Goal: Task Accomplishment & Management: Manage account settings

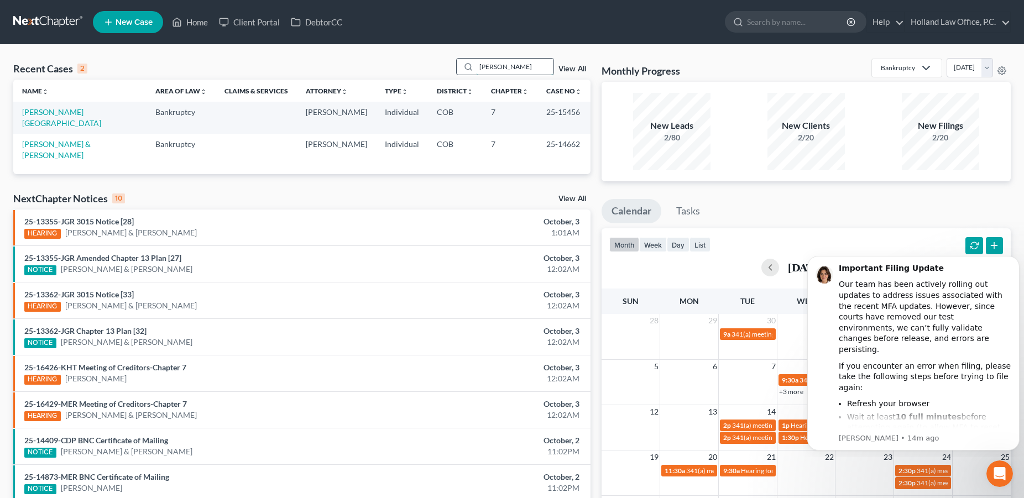
drag, startPoint x: 509, startPoint y: 67, endPoint x: 454, endPoint y: 67, distance: 55.3
click at [476, 67] on input "hamilton" at bounding box center [514, 67] width 77 height 16
type input "Nealey"
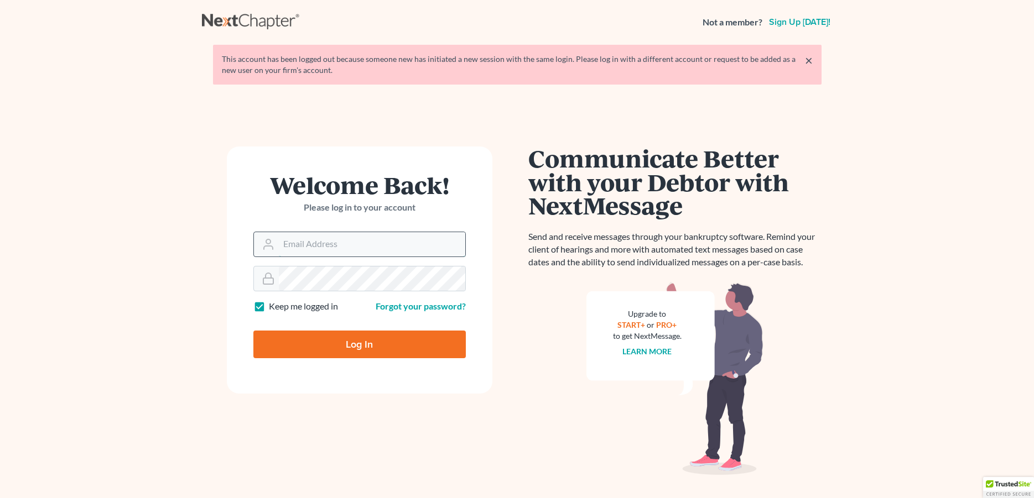
click at [357, 250] on input "Email Address" at bounding box center [372, 244] width 186 height 24
type input "[PERSON_NAME][EMAIL_ADDRESS][DOMAIN_NAME]"
click at [343, 338] on input "Log In" at bounding box center [359, 345] width 212 height 28
type input "Thinking..."
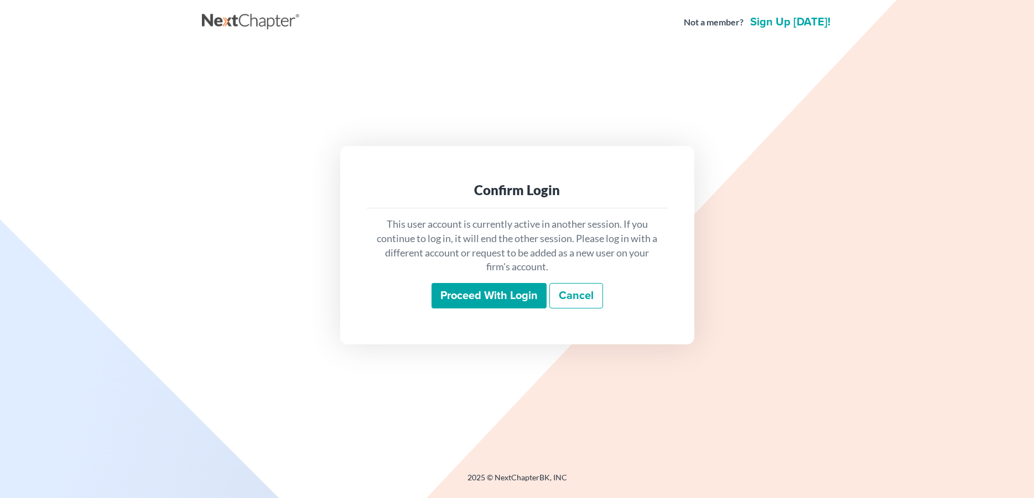
click at [450, 286] on input "Proceed with login" at bounding box center [488, 295] width 115 height 25
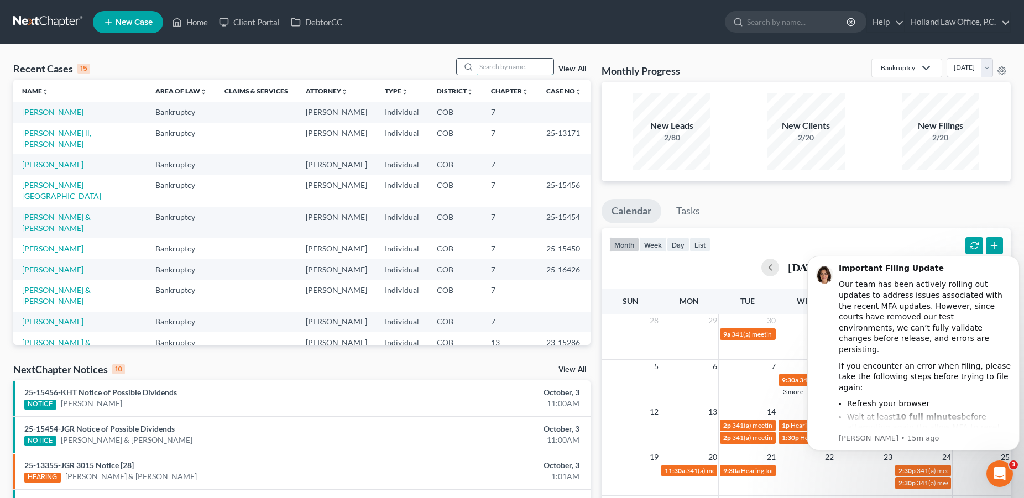
click at [481, 61] on input "search" at bounding box center [514, 67] width 77 height 16
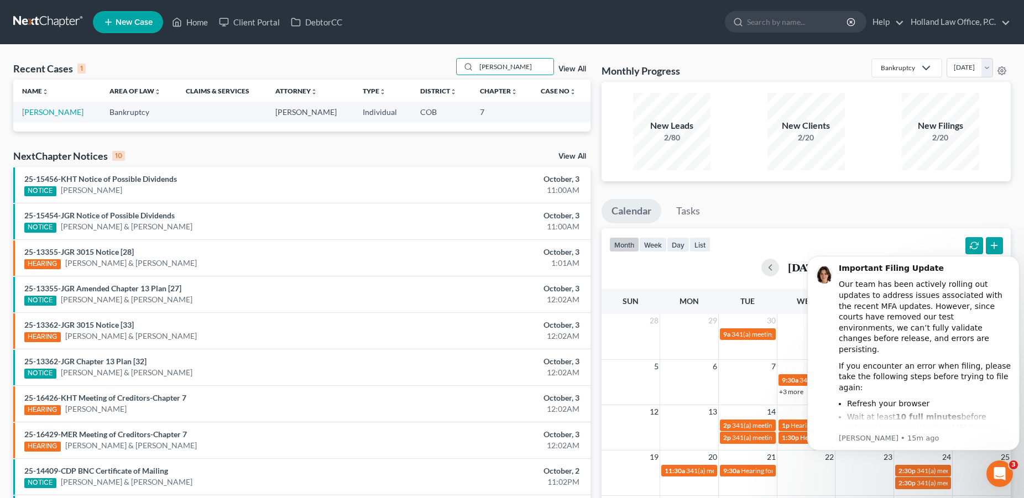
type input "nealey"
click at [39, 114] on link "Nealey, John" at bounding box center [52, 111] width 61 height 9
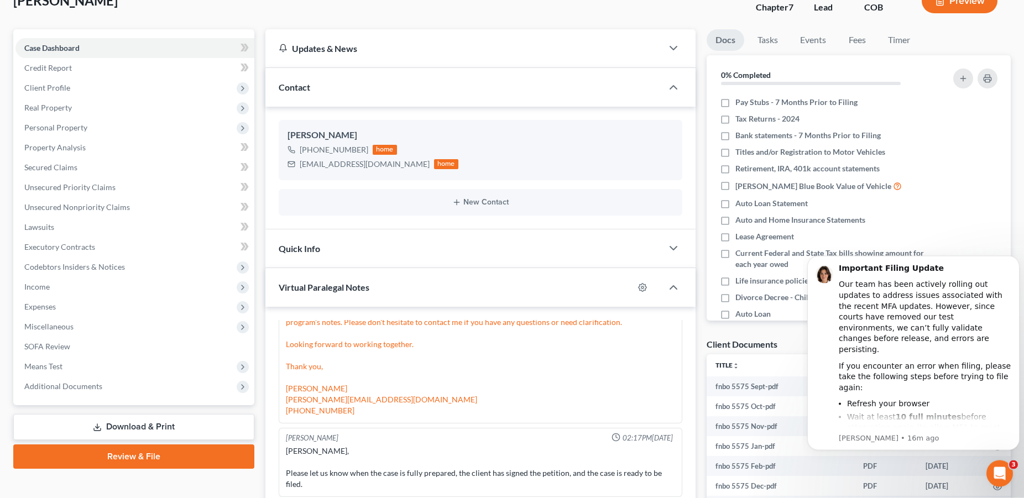
scroll to position [95, 0]
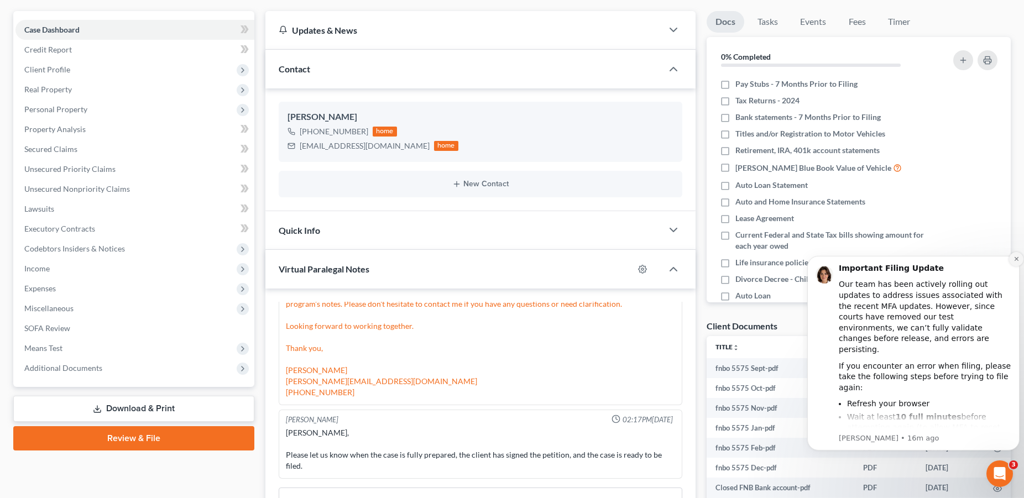
click at [1016, 256] on icon "Dismiss notification" at bounding box center [1017, 259] width 6 height 6
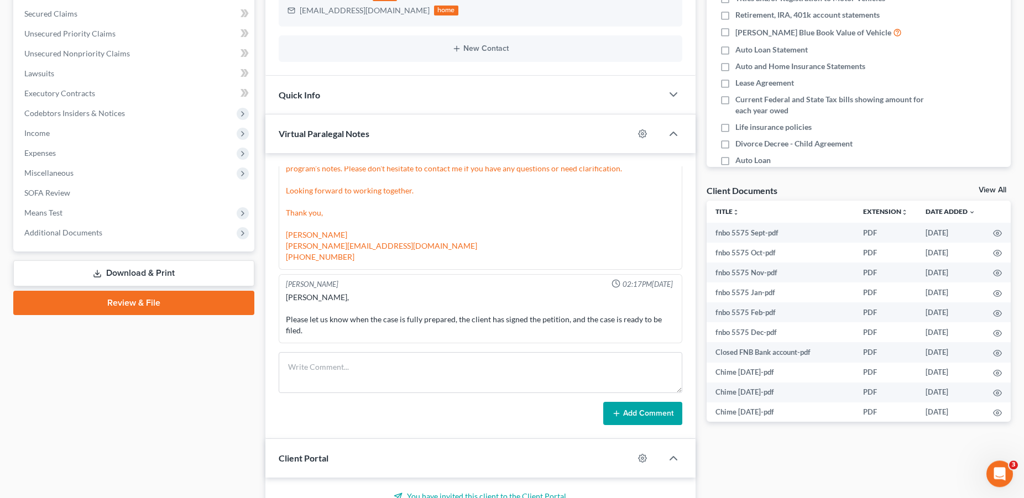
scroll to position [258, 0]
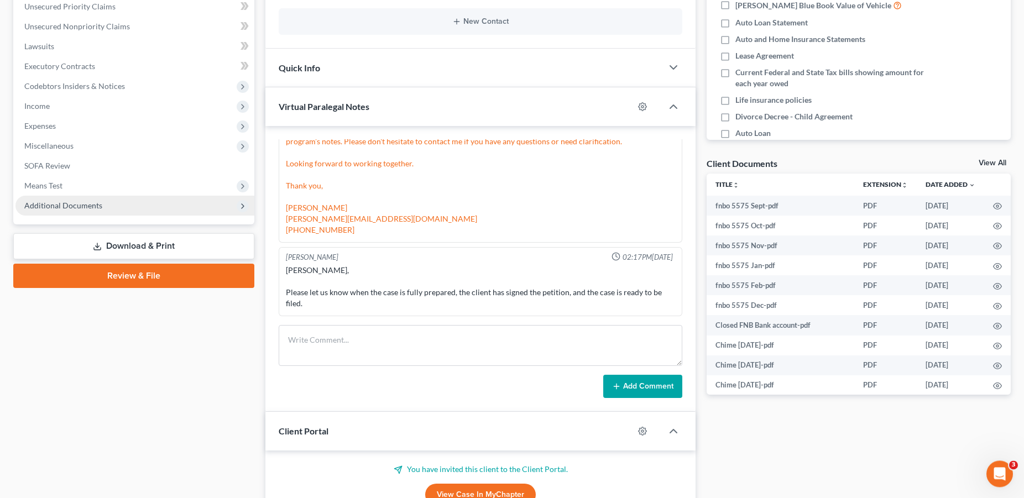
click at [45, 206] on span "Additional Documents" at bounding box center [63, 205] width 78 height 9
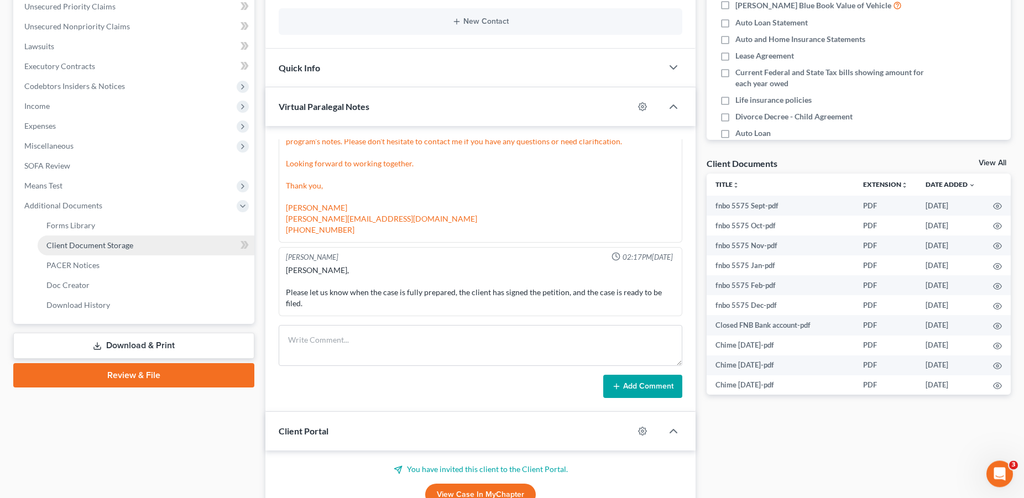
click at [88, 247] on span "Client Document Storage" at bounding box center [89, 245] width 87 height 9
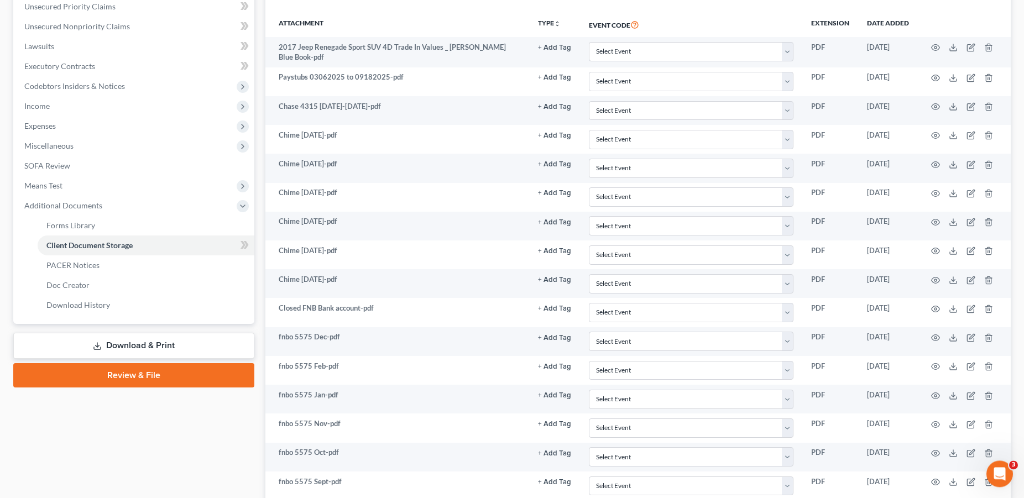
scroll to position [188, 0]
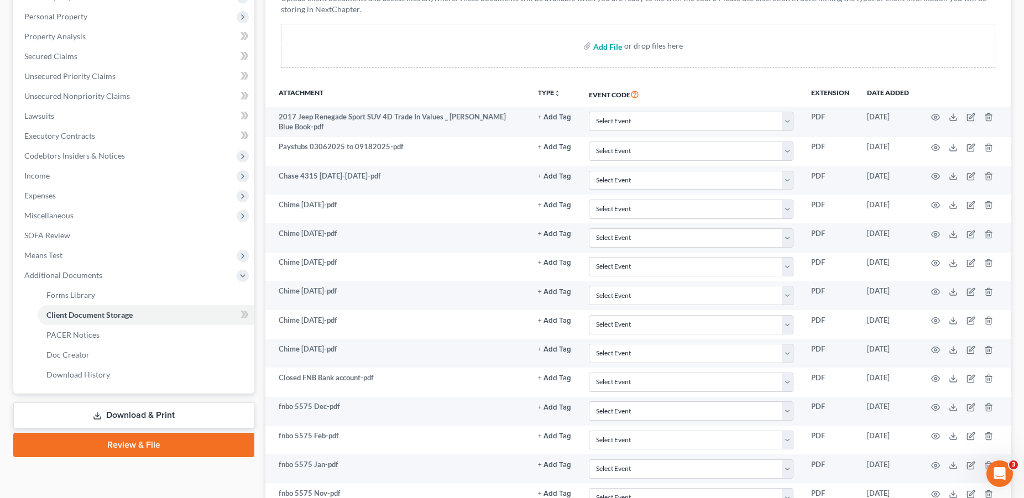
click at [610, 45] on input "file" at bounding box center [606, 46] width 27 height 20
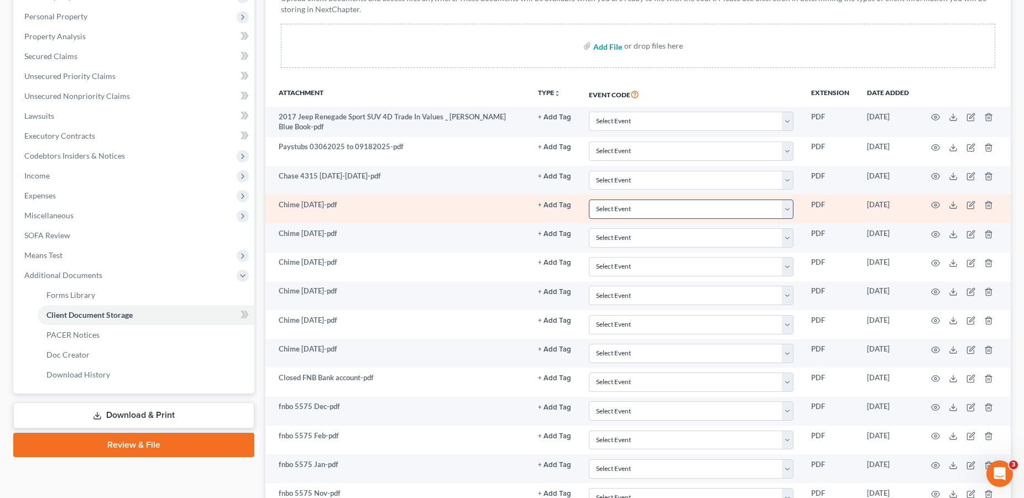
type input "C:\fakepath\Chime September 2024.pdf"
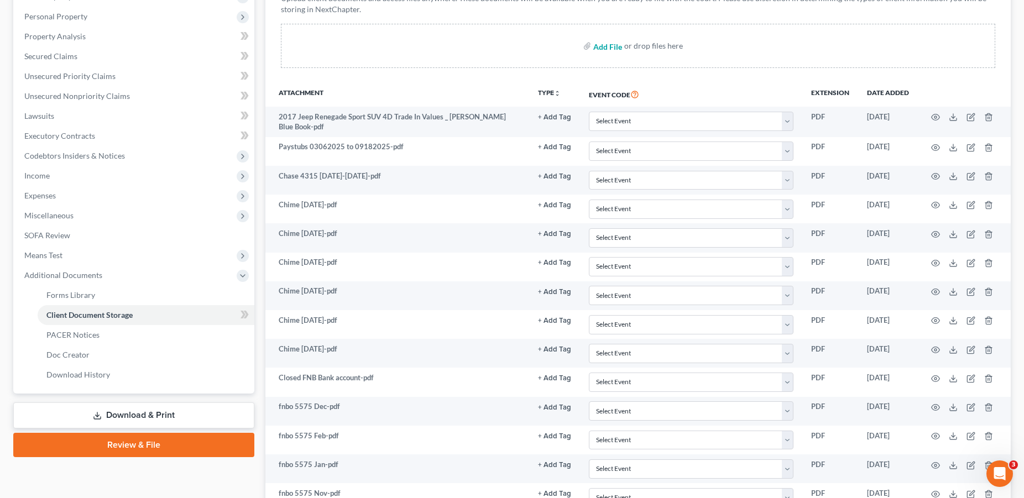
click at [603, 43] on input "file" at bounding box center [606, 46] width 27 height 20
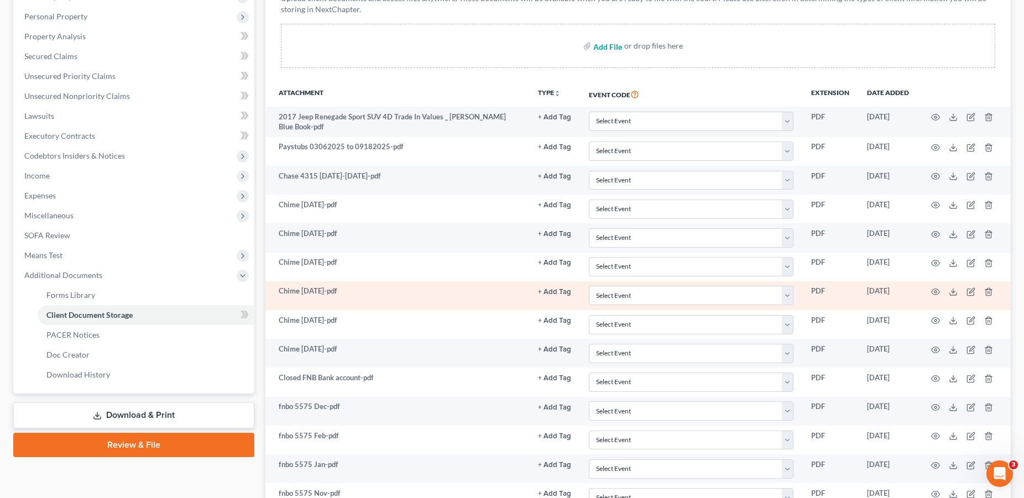
type input "C:\fakepath\Pay stub 9.25.2025.pdf"
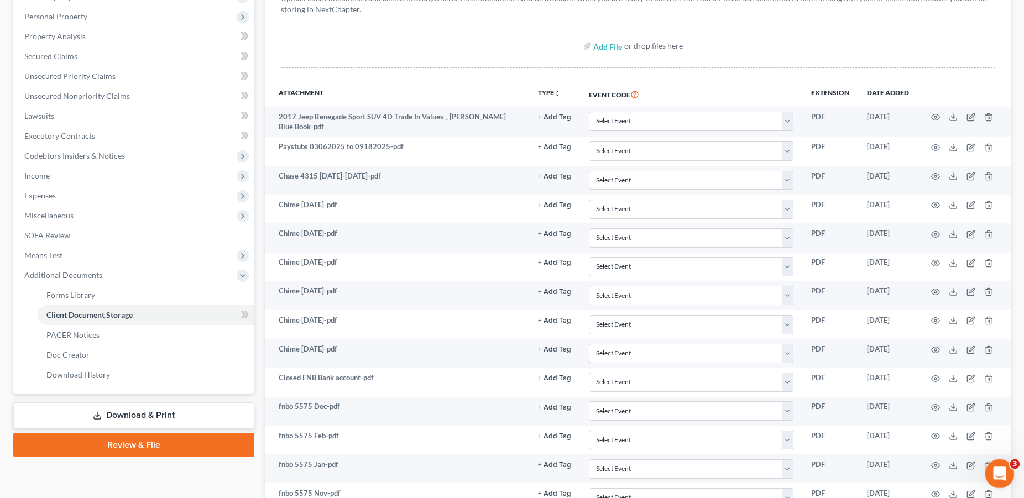
click at [1000, 471] on icon "Open Intercom Messenger" at bounding box center [998, 472] width 18 height 18
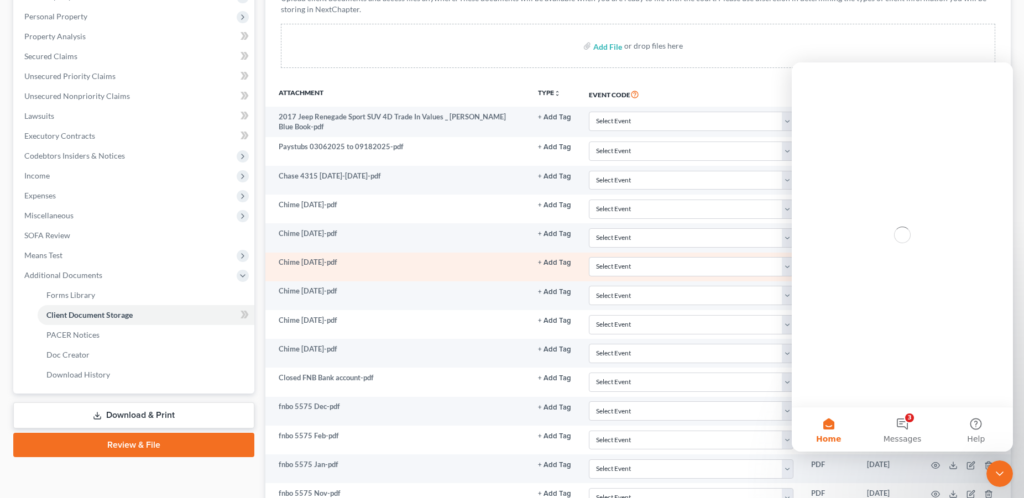
scroll to position [0, 0]
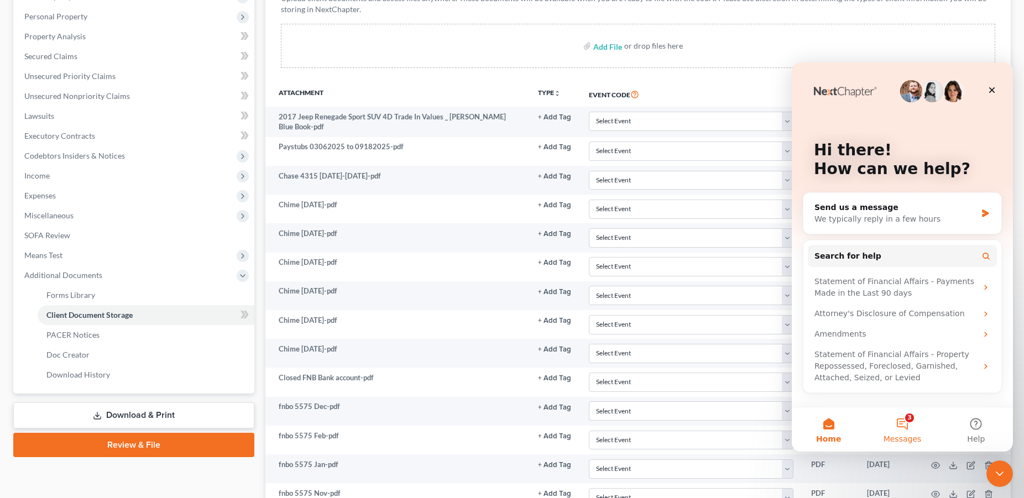
click at [902, 420] on button "3 Messages" at bounding box center [903, 430] width 74 height 44
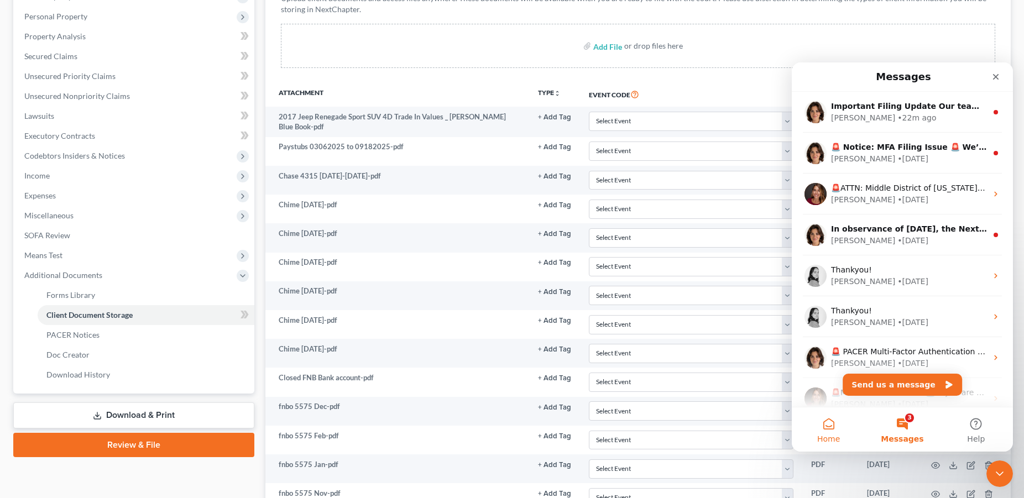
click at [825, 425] on button "Home" at bounding box center [829, 430] width 74 height 44
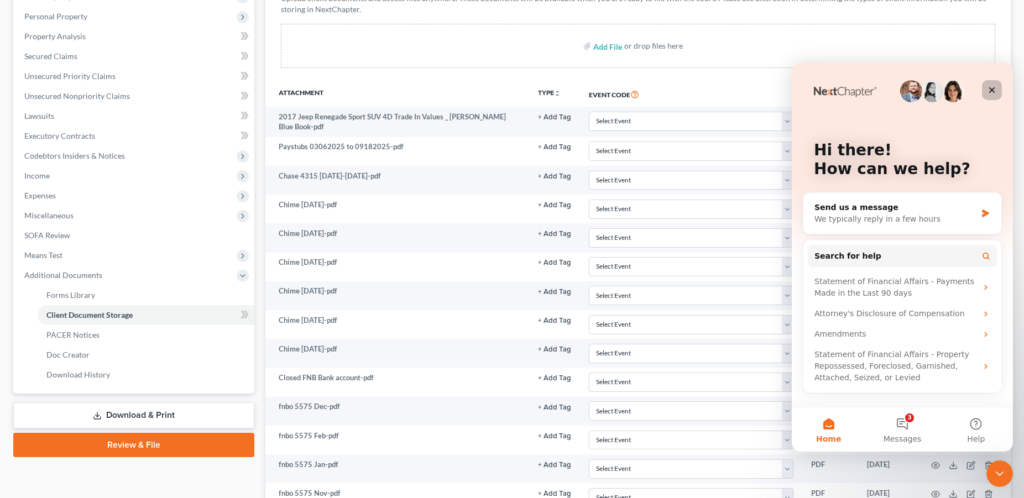
click at [992, 95] on div "Close" at bounding box center [992, 90] width 20 height 20
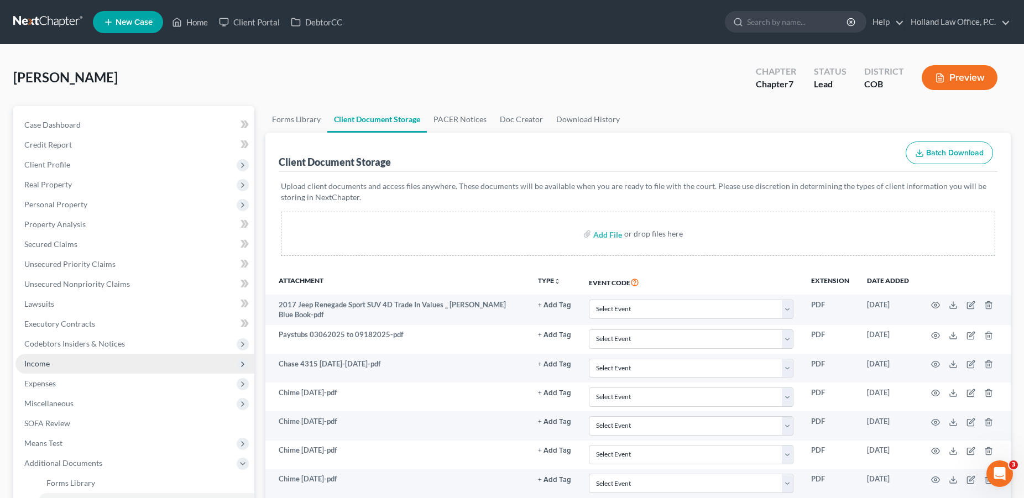
click at [48, 366] on span "Income" at bounding box center [36, 363] width 25 height 9
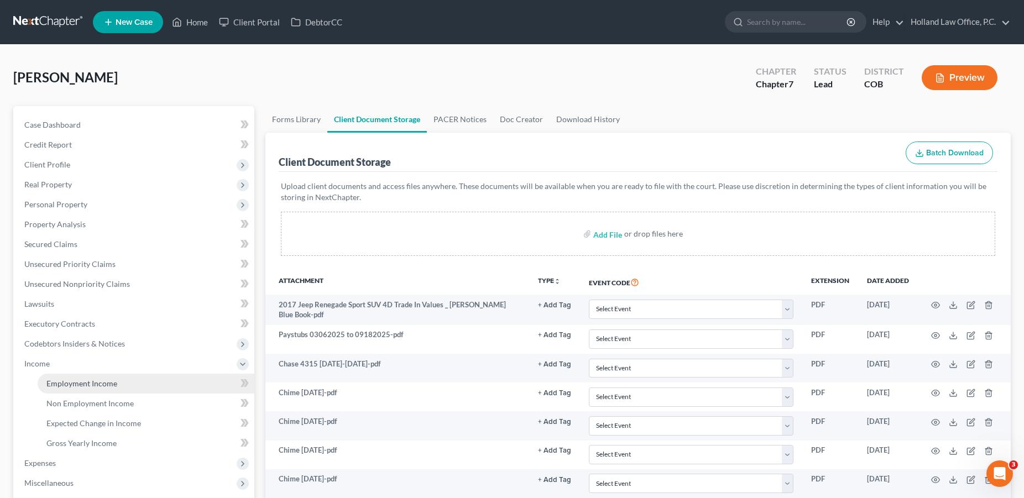
click at [117, 382] on link "Employment Income" at bounding box center [146, 384] width 217 height 20
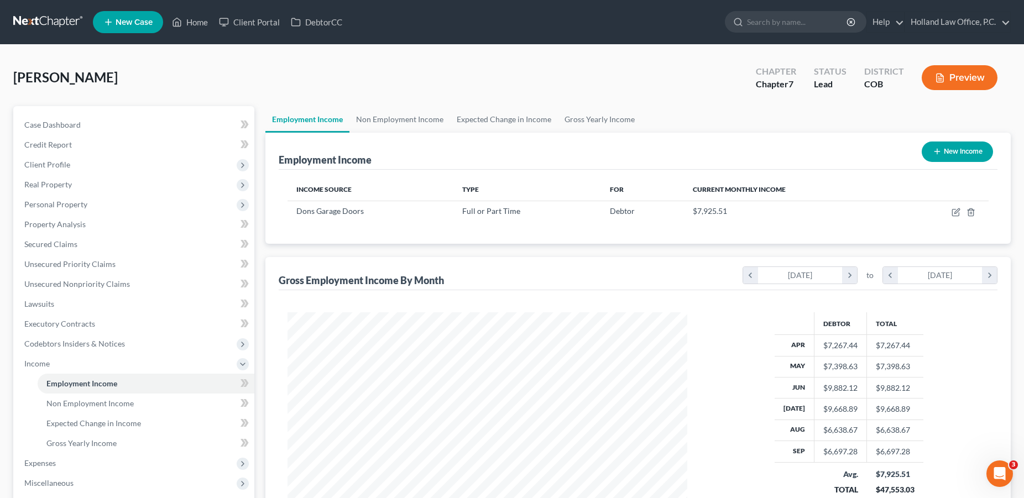
scroll to position [200, 422]
click at [59, 148] on span "Credit Report" at bounding box center [48, 144] width 48 height 9
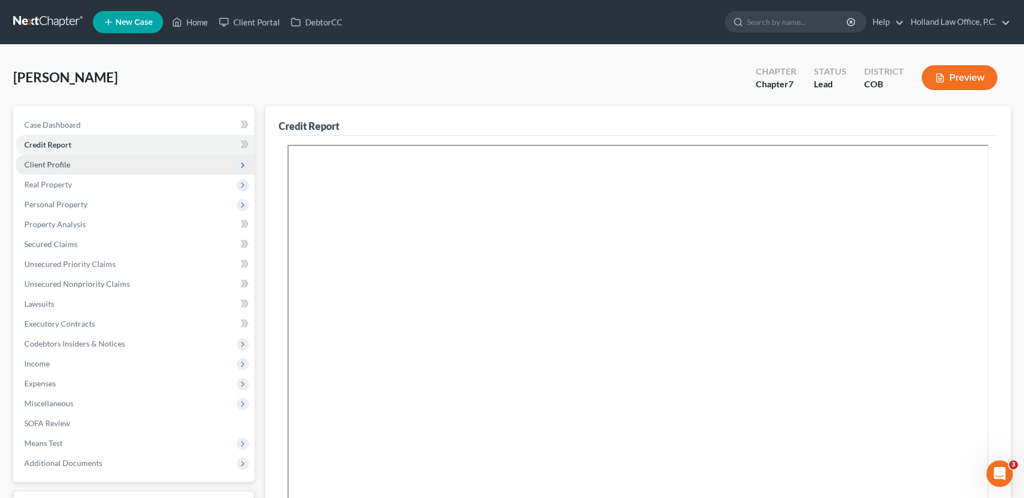
click at [63, 165] on span "Client Profile" at bounding box center [47, 164] width 46 height 9
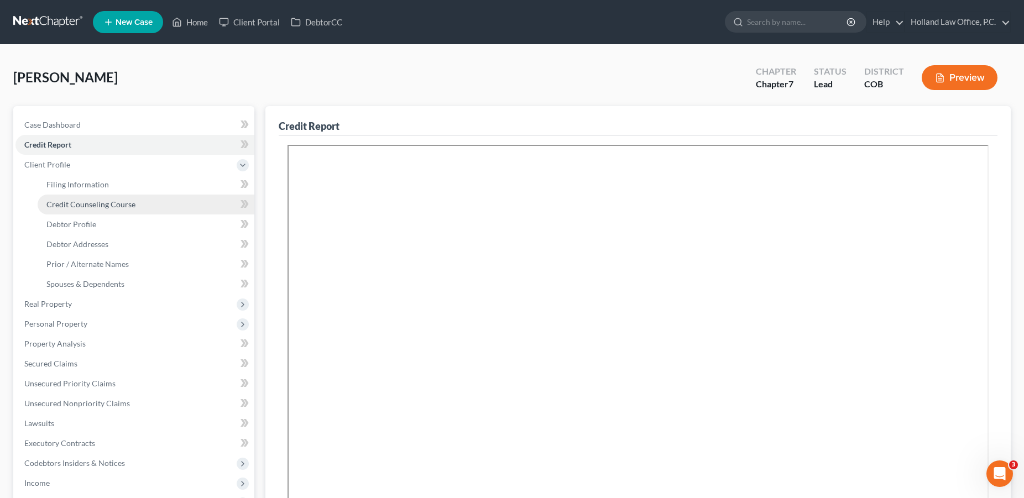
click at [99, 207] on span "Credit Counseling Course" at bounding box center [90, 204] width 89 height 9
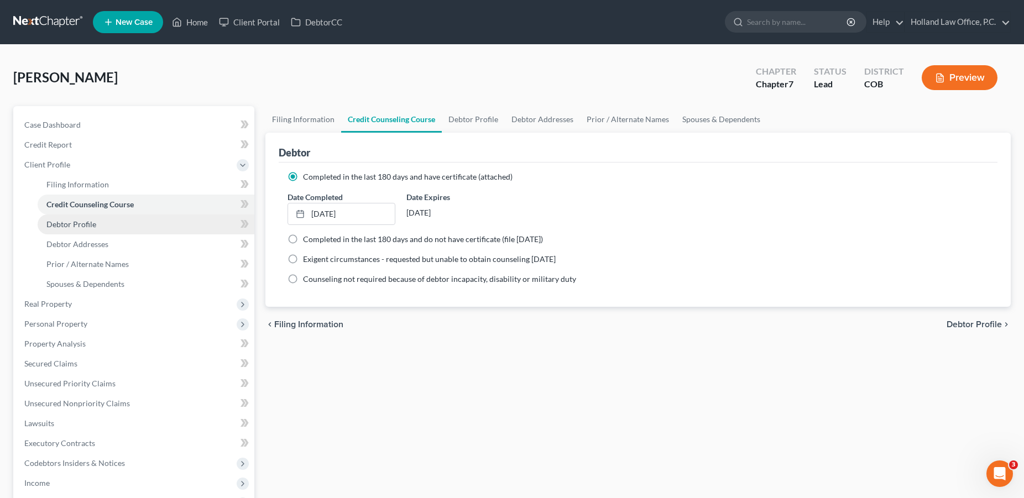
click at [112, 223] on link "Debtor Profile" at bounding box center [146, 225] width 217 height 20
select select "3"
select select "2"
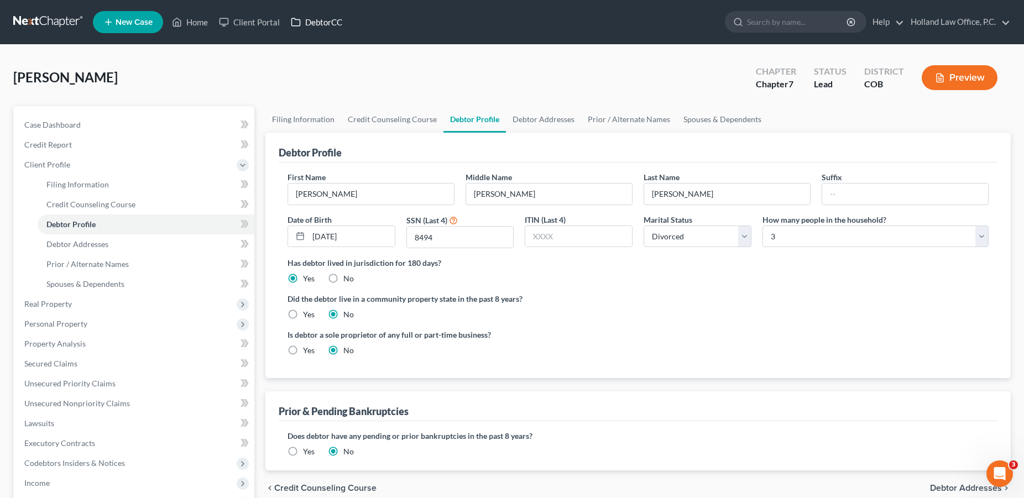
click at [327, 25] on link "DebtorCC" at bounding box center [316, 22] width 62 height 20
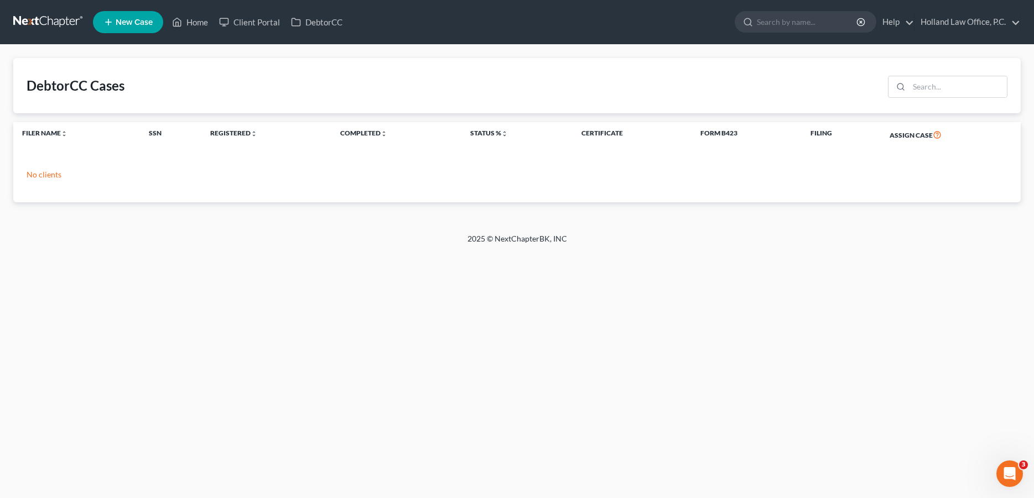
click at [495, 96] on div "DebtorCC Cases" at bounding box center [516, 85] width 1007 height 55
click at [1009, 470] on icon "Open Intercom Messenger" at bounding box center [1008, 472] width 18 height 18
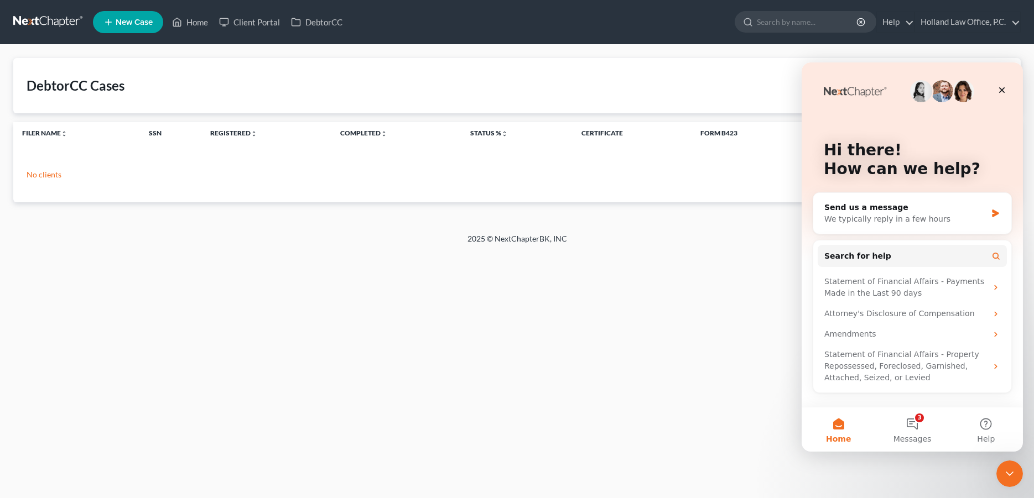
click at [713, 311] on div "Home New Case Client Portal DebtorCC Holland Law Office, P.C. donna@hollandlaw9…" at bounding box center [517, 249] width 1034 height 498
click at [199, 20] on link "Home" at bounding box center [189, 22] width 47 height 20
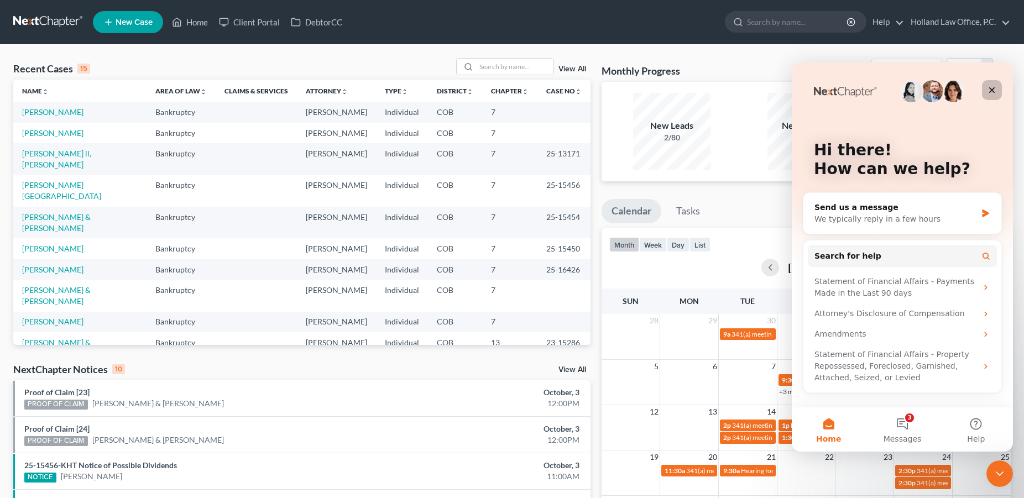
click at [994, 90] on icon "Close" at bounding box center [992, 90] width 9 height 9
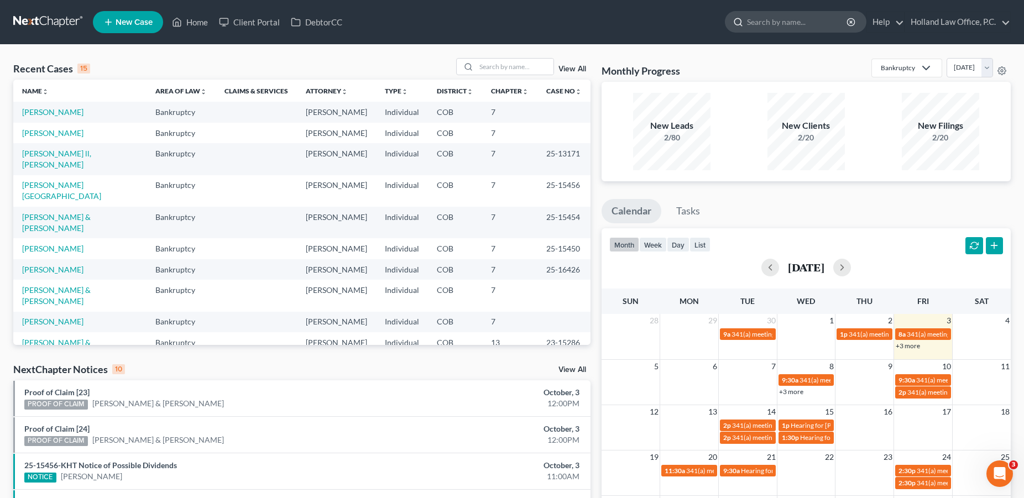
click at [778, 22] on input "search" at bounding box center [797, 22] width 101 height 20
type input "how do I connect debtorcc"
click at [892, 27] on link "Help" at bounding box center [885, 22] width 37 height 20
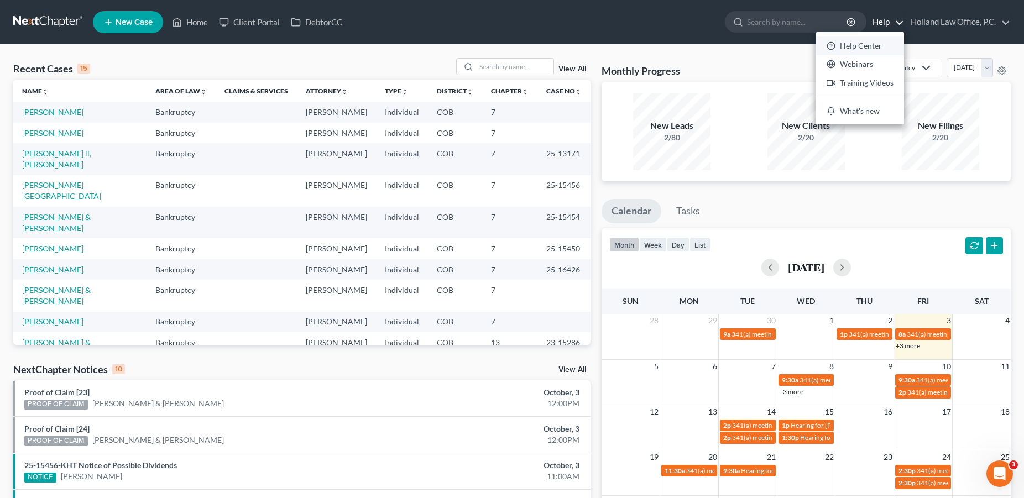
click at [863, 48] on link "Help Center" at bounding box center [860, 46] width 88 height 19
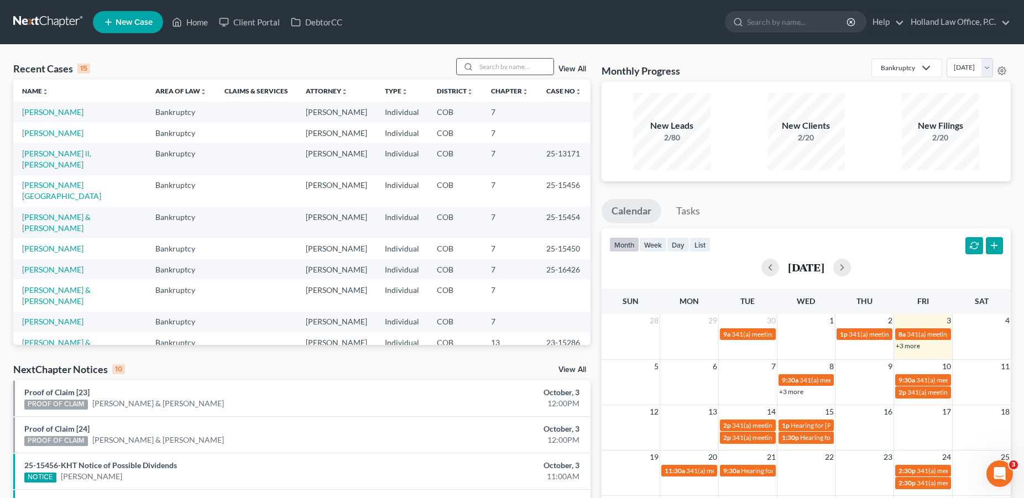
click at [486, 71] on input "search" at bounding box center [514, 67] width 77 height 16
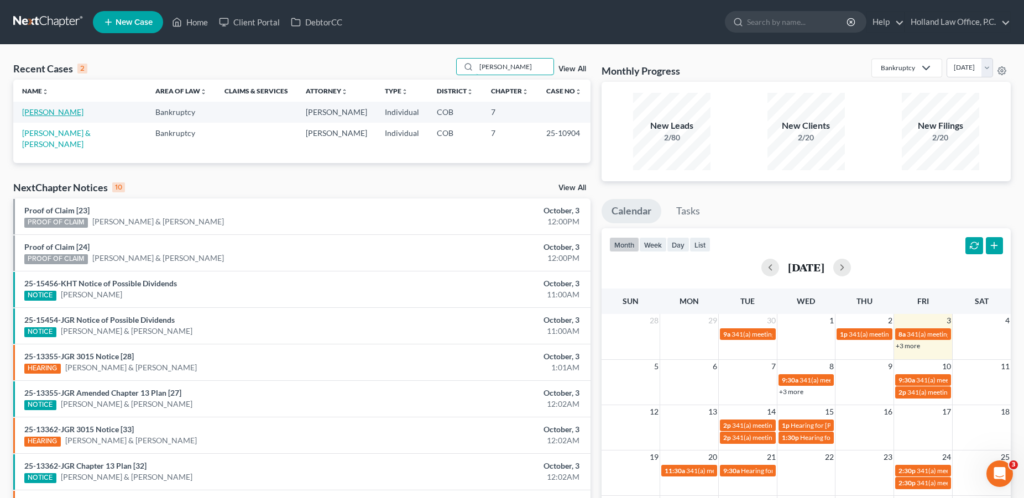
type input "[PERSON_NAME]"
click at [52, 109] on link "[PERSON_NAME]" at bounding box center [52, 111] width 61 height 9
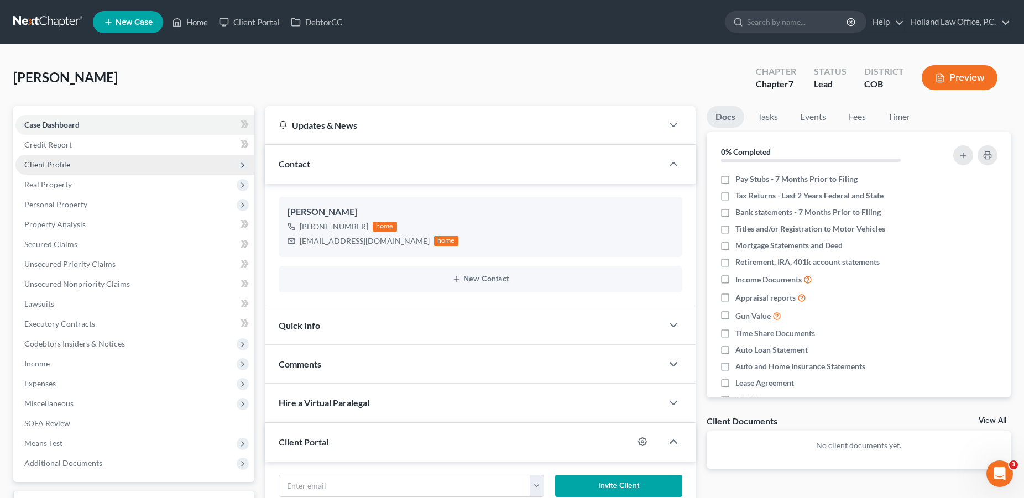
click at [81, 164] on span "Client Profile" at bounding box center [134, 165] width 239 height 20
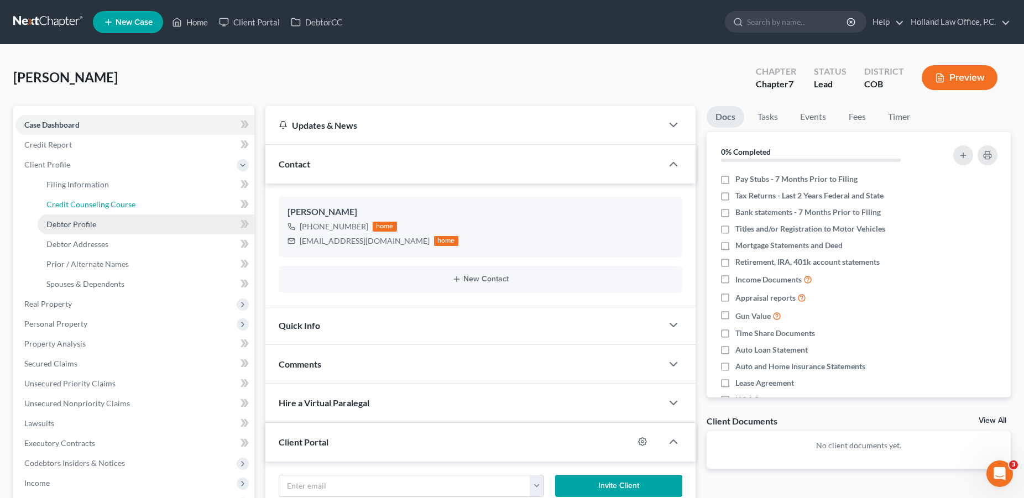
drag, startPoint x: 82, startPoint y: 207, endPoint x: 216, endPoint y: 215, distance: 134.1
click at [82, 208] on span "Credit Counseling Course" at bounding box center [90, 204] width 89 height 9
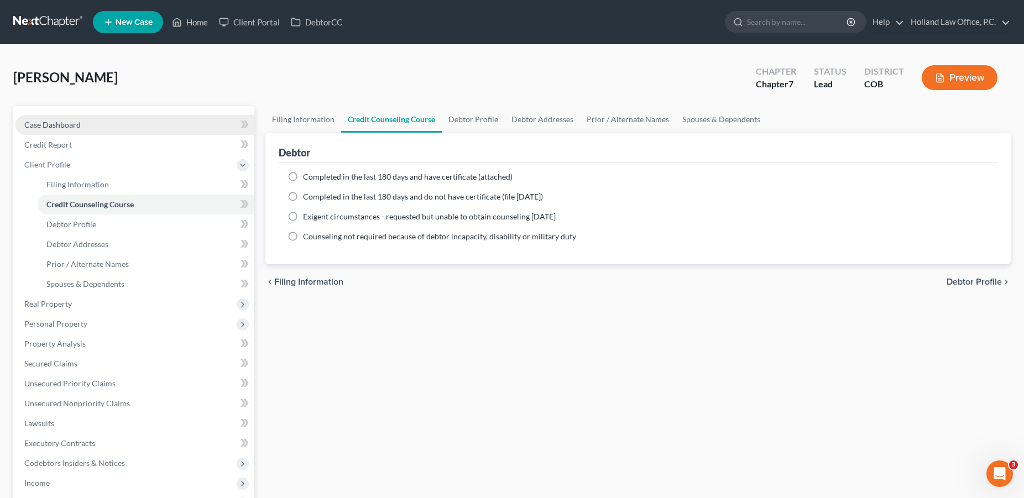
click at [48, 127] on span "Case Dashboard" at bounding box center [52, 124] width 56 height 9
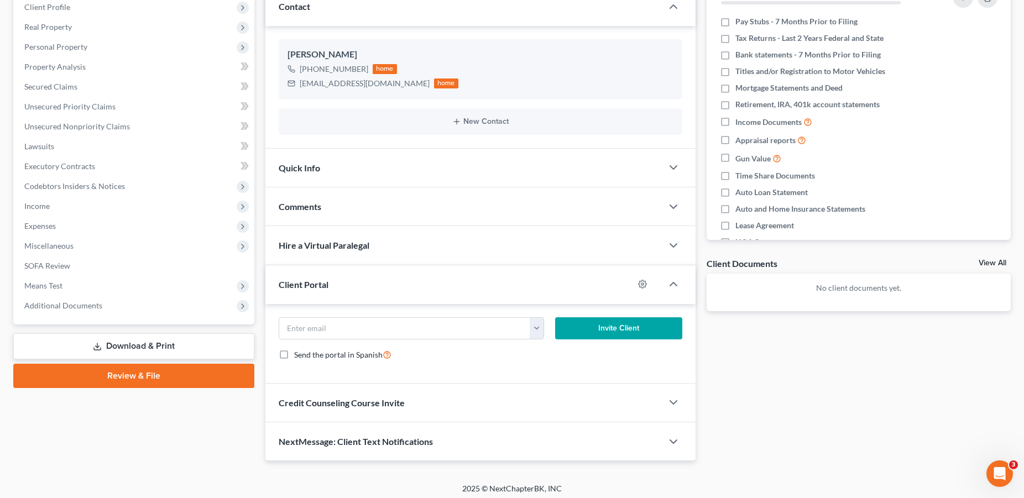
scroll to position [162, 0]
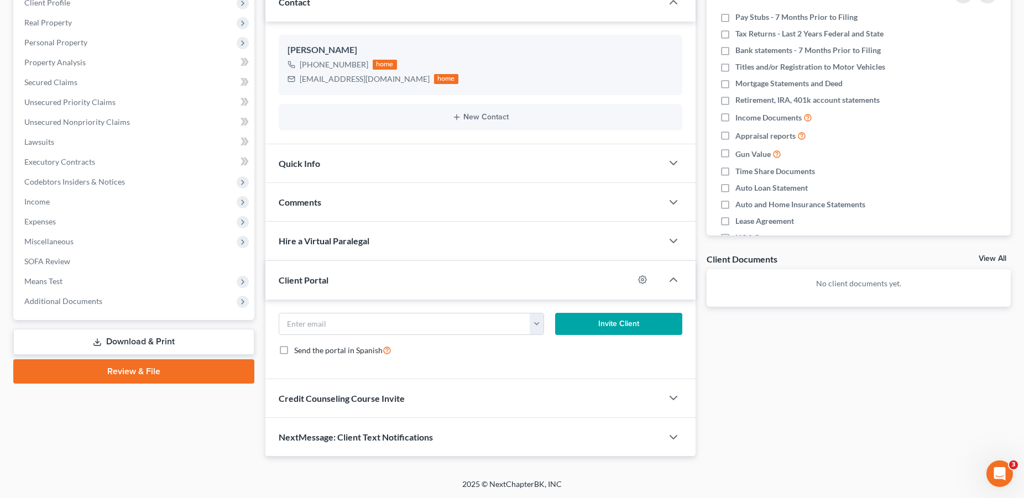
click at [635, 400] on div "Credit Counseling Course Invite" at bounding box center [463, 398] width 397 height 38
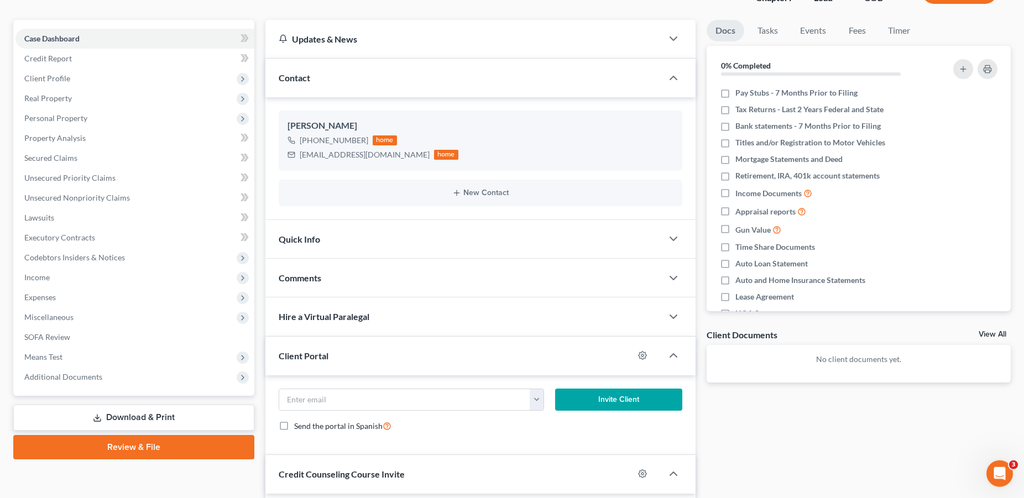
scroll to position [0, 0]
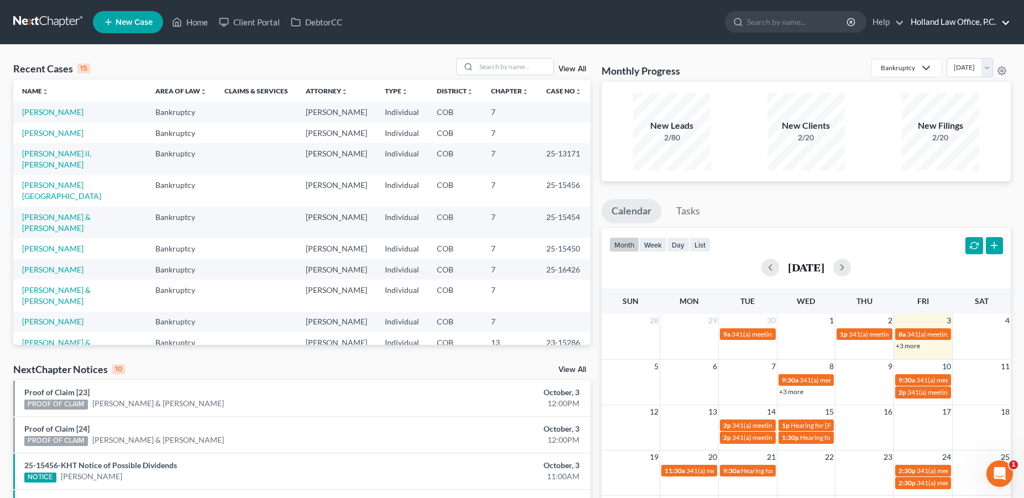
click at [1007, 24] on link "Holland Law Office, P.C." at bounding box center [957, 22] width 105 height 20
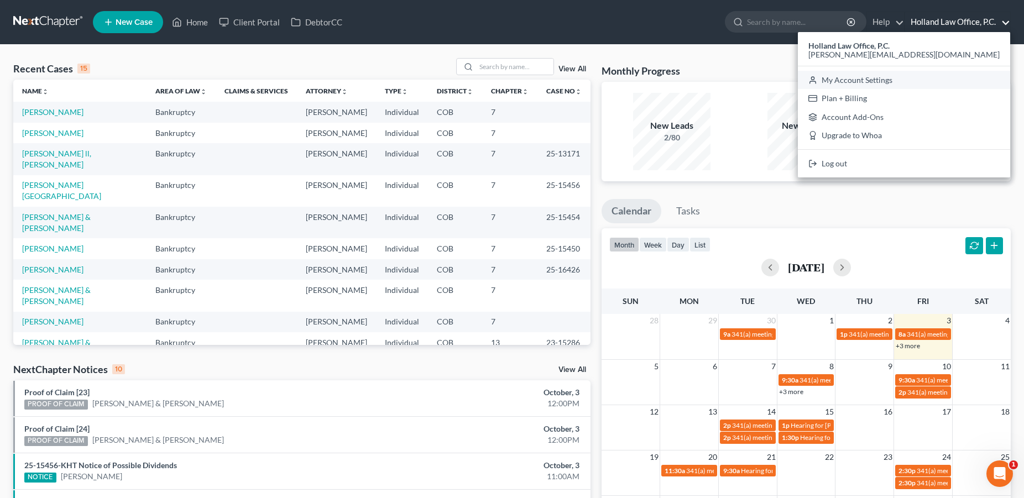
click at [947, 79] on link "My Account Settings" at bounding box center [904, 80] width 212 height 19
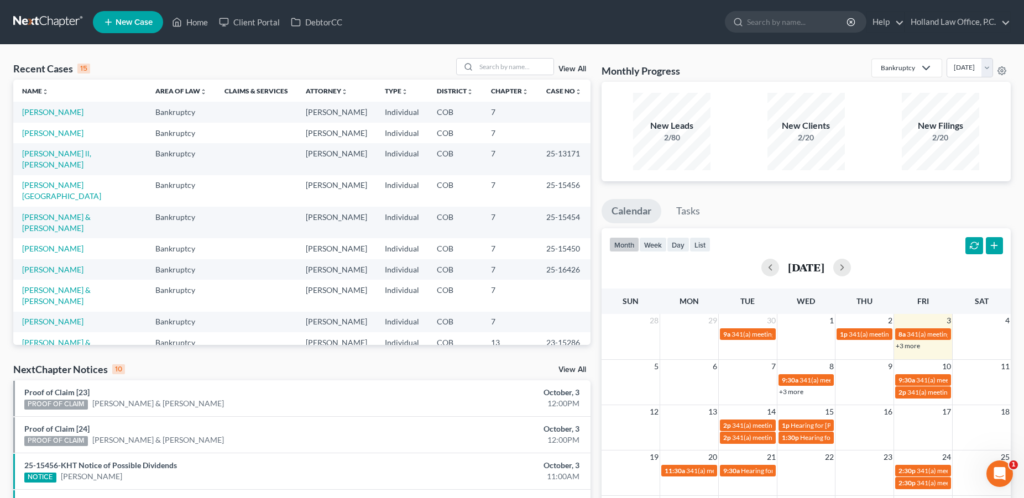
select select "28"
select select "5"
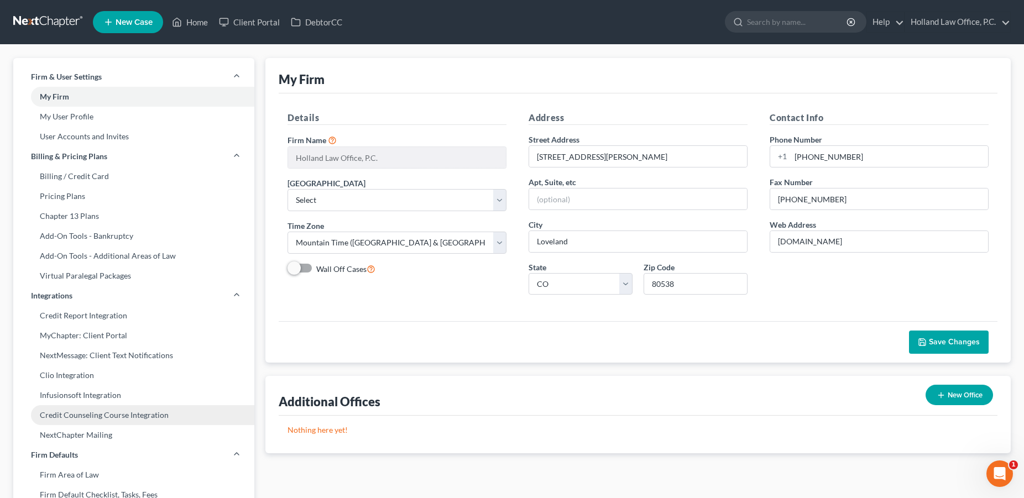
click at [75, 415] on link "Credit Counseling Course Integration" at bounding box center [133, 415] width 241 height 20
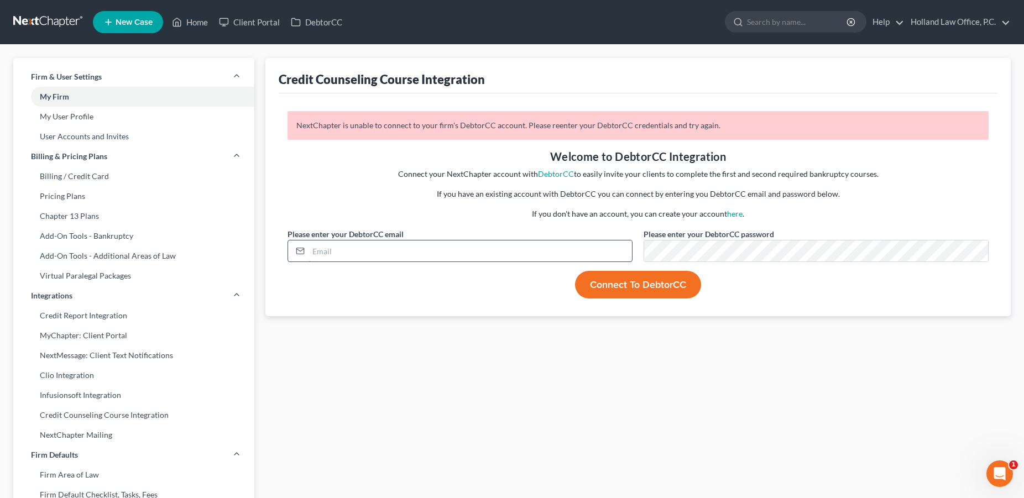
click at [371, 252] on input "email" at bounding box center [471, 251] width 324 height 21
type input "[PERSON_NAME][EMAIL_ADDRESS][DOMAIN_NAME]"
click at [655, 290] on button "Connect to DebtorCC" at bounding box center [638, 285] width 126 height 28
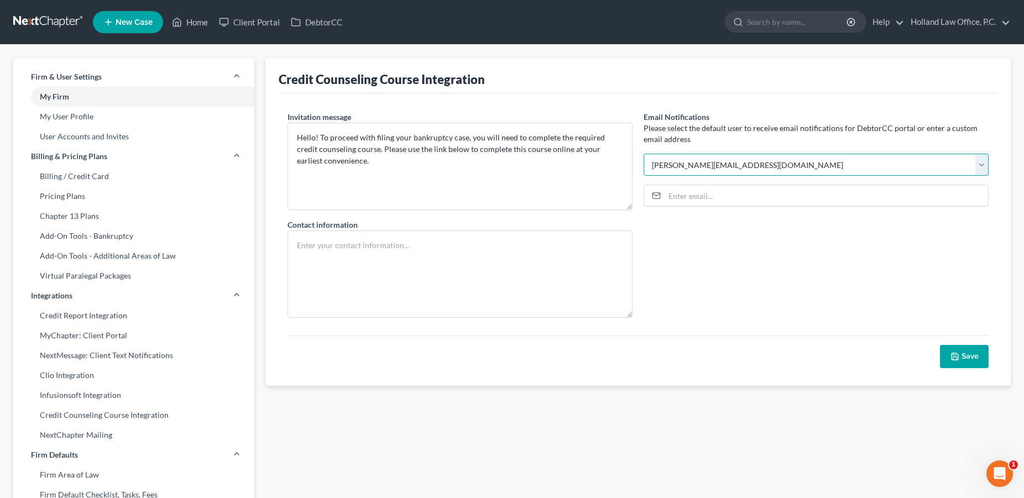
click at [644, 154] on select "[PERSON_NAME][EMAIL_ADDRESS][DOMAIN_NAME] [PERSON_NAME][EMAIL_ADDRESS][DOMAIN_N…" at bounding box center [816, 165] width 345 height 22
click at [857, 166] on select "[PERSON_NAME][EMAIL_ADDRESS][DOMAIN_NAME] [PERSON_NAME][EMAIL_ADDRESS][DOMAIN_N…" at bounding box center [816, 165] width 345 height 22
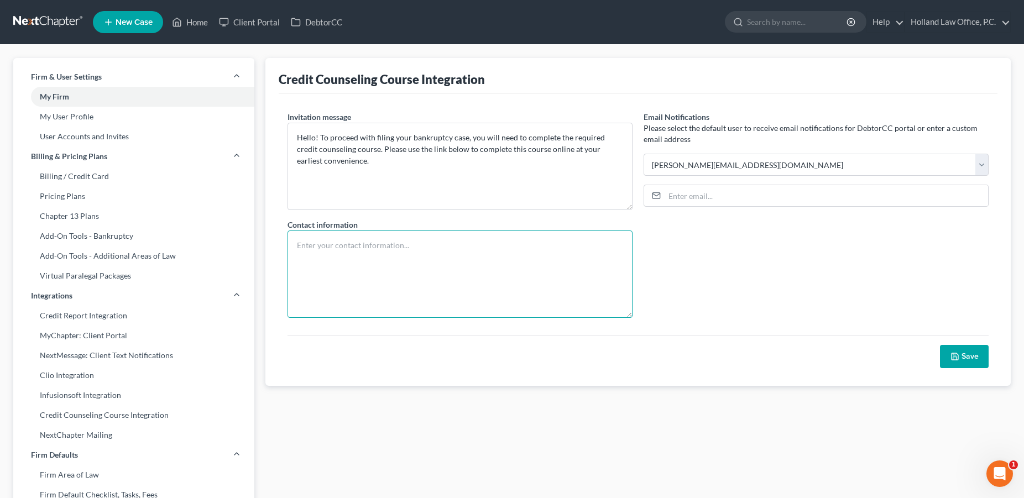
click at [484, 253] on textarea at bounding box center [460, 274] width 345 height 87
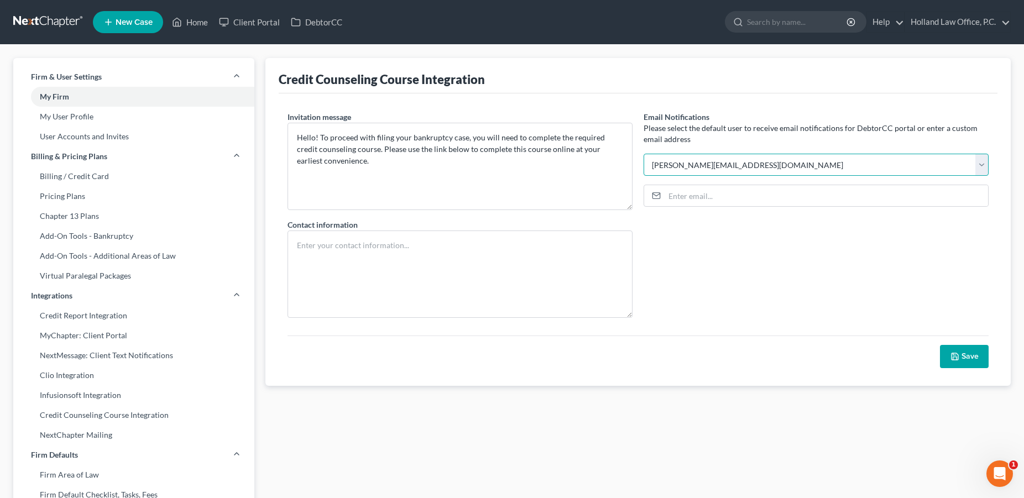
click at [644, 154] on select "[PERSON_NAME][EMAIL_ADDRESS][DOMAIN_NAME] [PERSON_NAME][EMAIL_ADDRESS][DOMAIN_N…" at bounding box center [816, 165] width 345 height 22
click option "[PERSON_NAME][EMAIL_ADDRESS][DOMAIN_NAME]" at bounding box center [0, 0] width 0 height 0
click at [644, 154] on select "[PERSON_NAME][EMAIL_ADDRESS][DOMAIN_NAME] [PERSON_NAME][EMAIL_ADDRESS][DOMAIN_N…" at bounding box center [816, 165] width 345 height 22
select select "2"
click option "[PERSON_NAME][EMAIL_ADDRESS][DOMAIN_NAME]" at bounding box center [0, 0] width 0 height 0
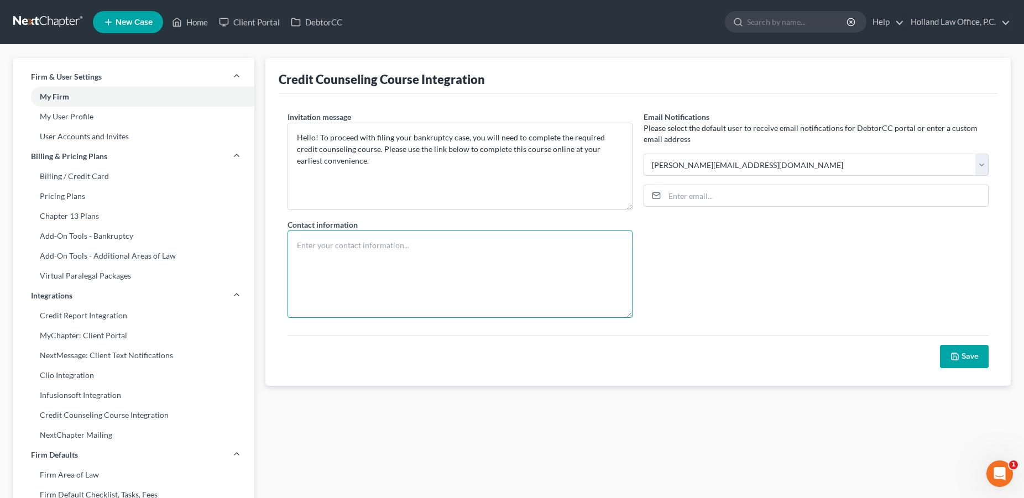
click at [520, 271] on textarea at bounding box center [460, 274] width 345 height 87
click at [310, 280] on textarea "Holland Law Office [STREET_ADDRESS][PERSON_NAME] PH: [PHONE_NUMBER]" at bounding box center [460, 274] width 345 height 87
type textarea "Holland Law Office [STREET_ADDRESS][PERSON_NAME] PH: [PHONE_NUMBER]"
click at [679, 200] on input "email" at bounding box center [827, 195] width 324 height 21
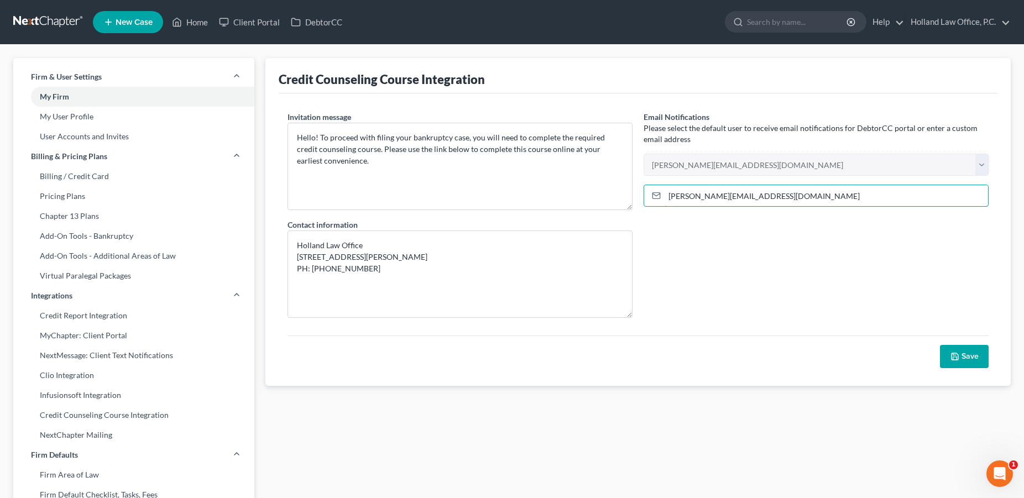
type input "[PERSON_NAME][EMAIL_ADDRESS][DOMAIN_NAME]"
click at [967, 360] on button "Save" at bounding box center [964, 356] width 49 height 23
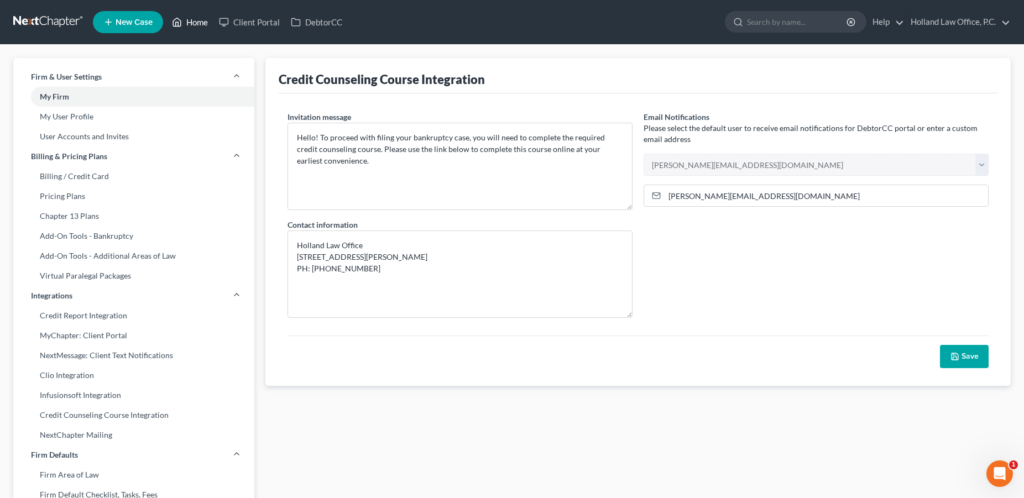
click at [196, 24] on link "Home" at bounding box center [189, 22] width 47 height 20
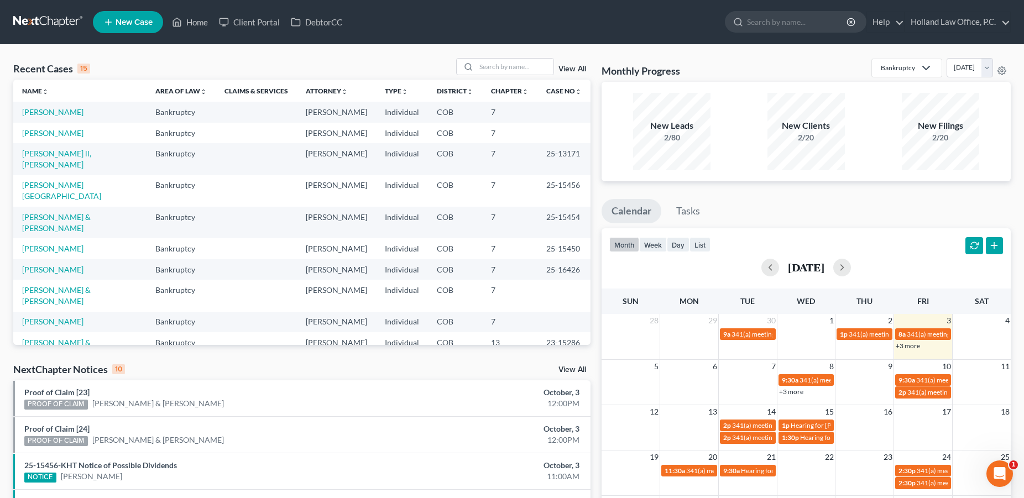
click at [64, 159] on td "Hicks ll, Dennis" at bounding box center [79, 159] width 133 height 32
click at [498, 71] on input "search" at bounding box center [514, 67] width 77 height 16
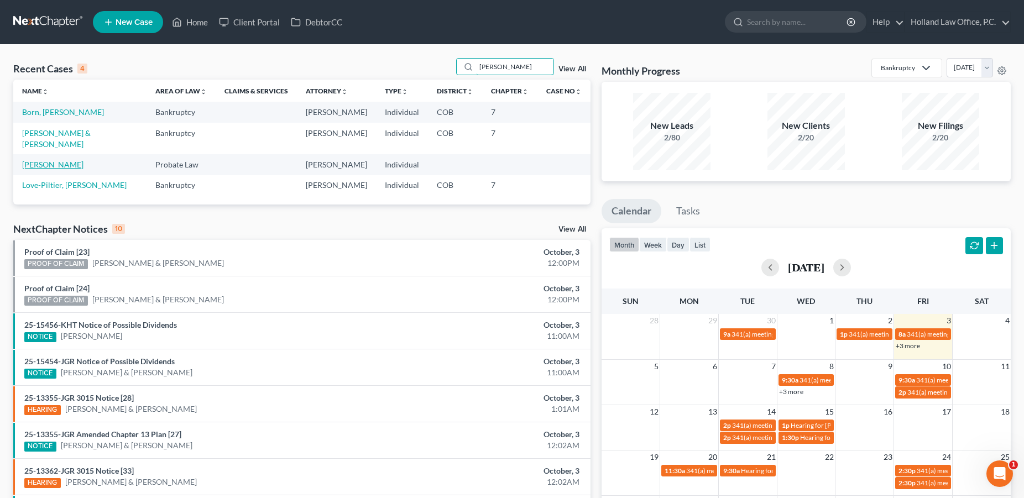
type input "donna"
click at [50, 160] on link "Holland, Donna" at bounding box center [52, 164] width 61 height 9
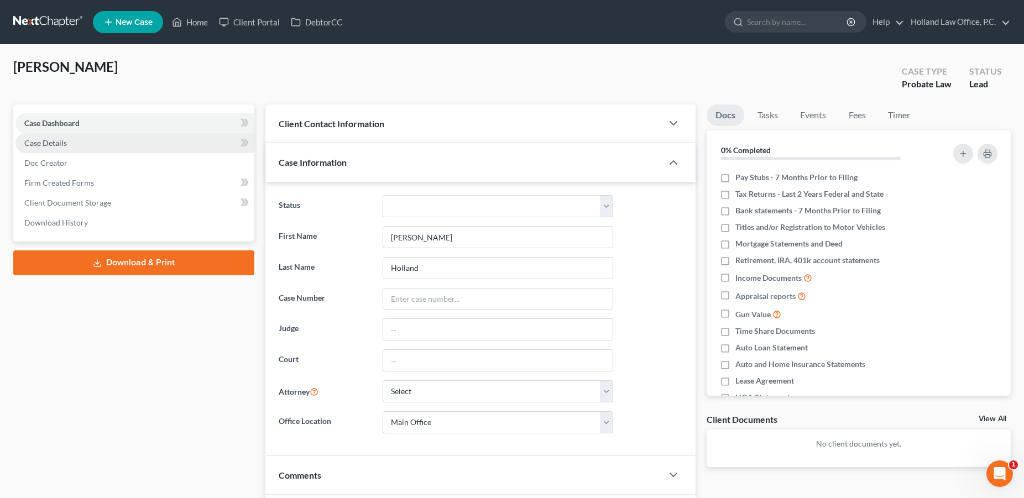
click at [65, 145] on span "Case Details" at bounding box center [45, 142] width 43 height 9
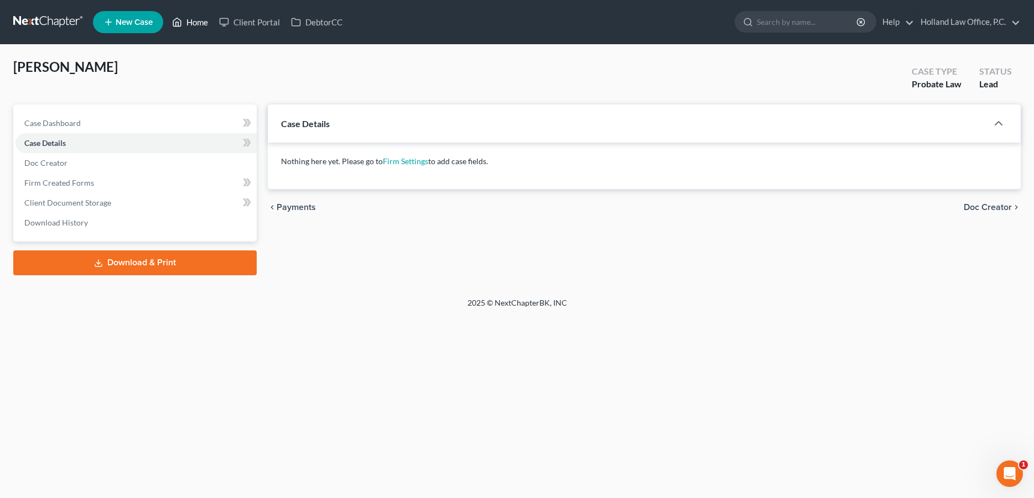
click at [196, 25] on link "Home" at bounding box center [189, 22] width 47 height 20
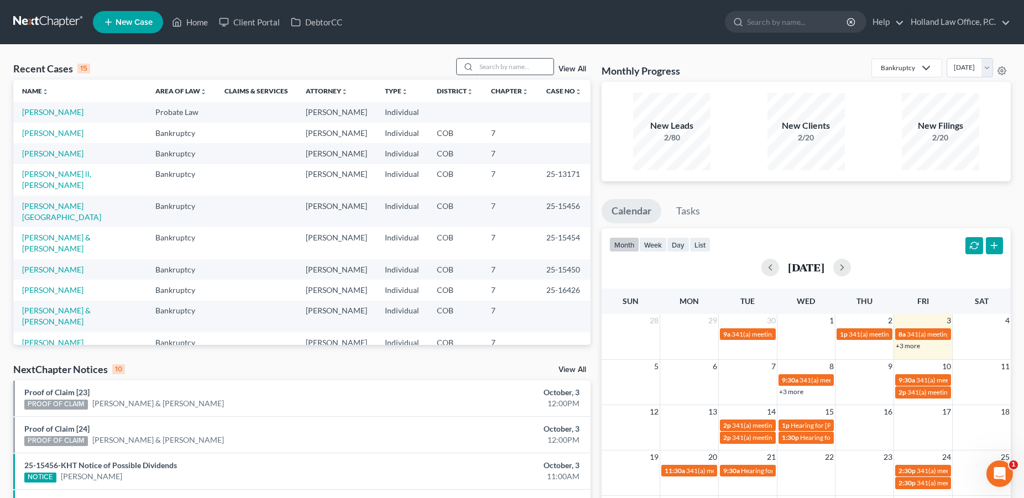
click at [484, 70] on input "search" at bounding box center [514, 67] width 77 height 16
click at [53, 285] on link "Hovel, Erin" at bounding box center [52, 289] width 61 height 9
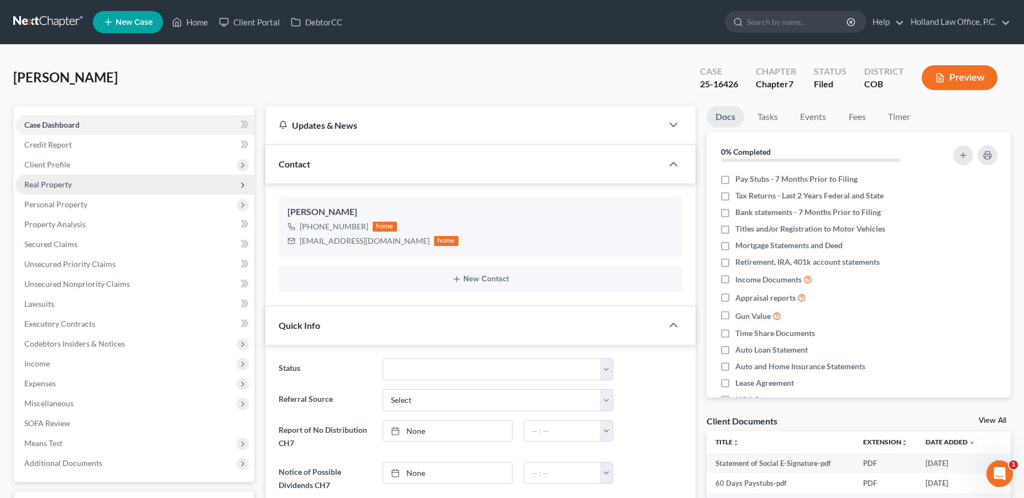
scroll to position [192, 0]
click at [76, 163] on span "Client Profile" at bounding box center [134, 165] width 239 height 20
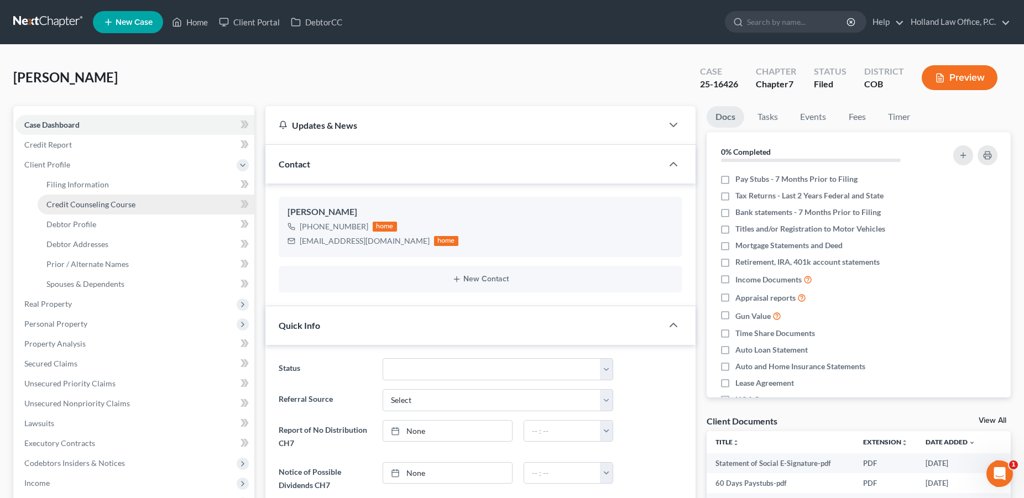
click at [71, 205] on span "Credit Counseling Course" at bounding box center [90, 204] width 89 height 9
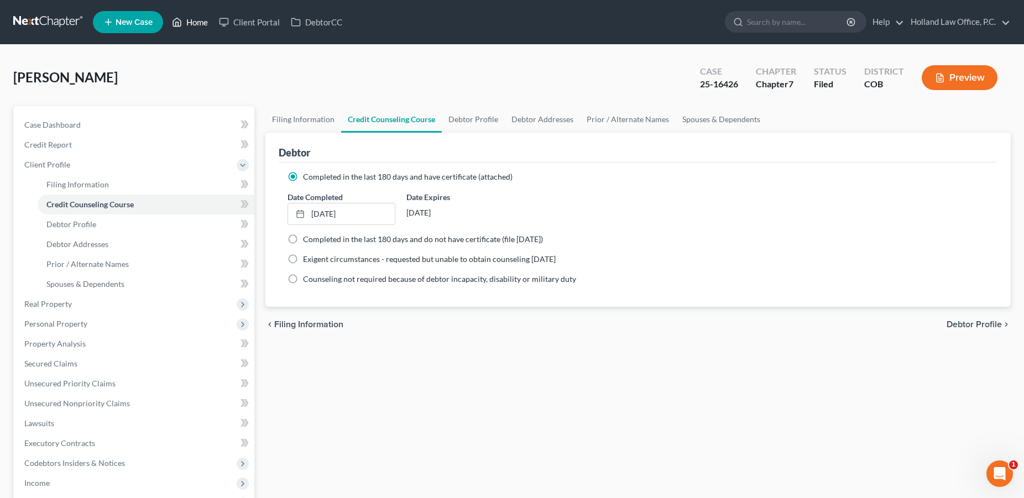
click at [196, 24] on link "Home" at bounding box center [189, 22] width 47 height 20
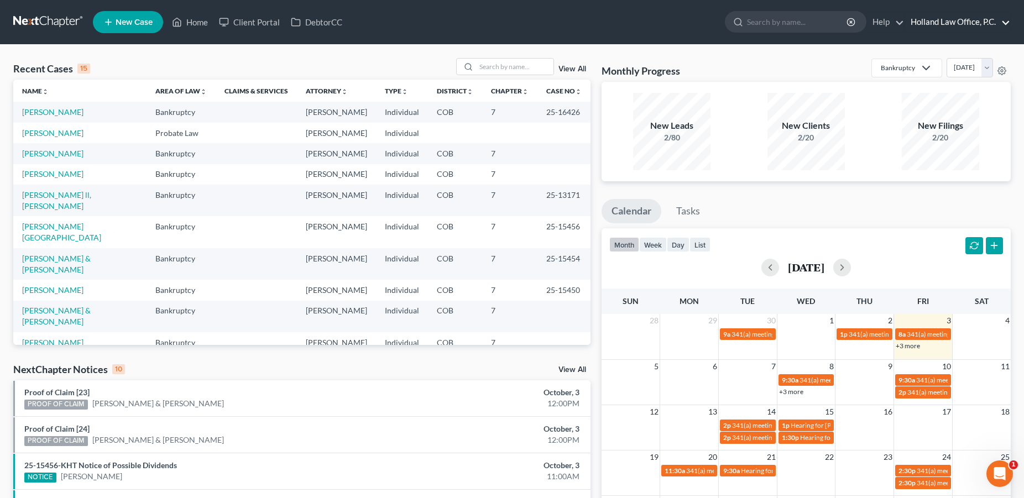
click at [1004, 22] on link "Holland Law Office, P.C." at bounding box center [957, 22] width 105 height 20
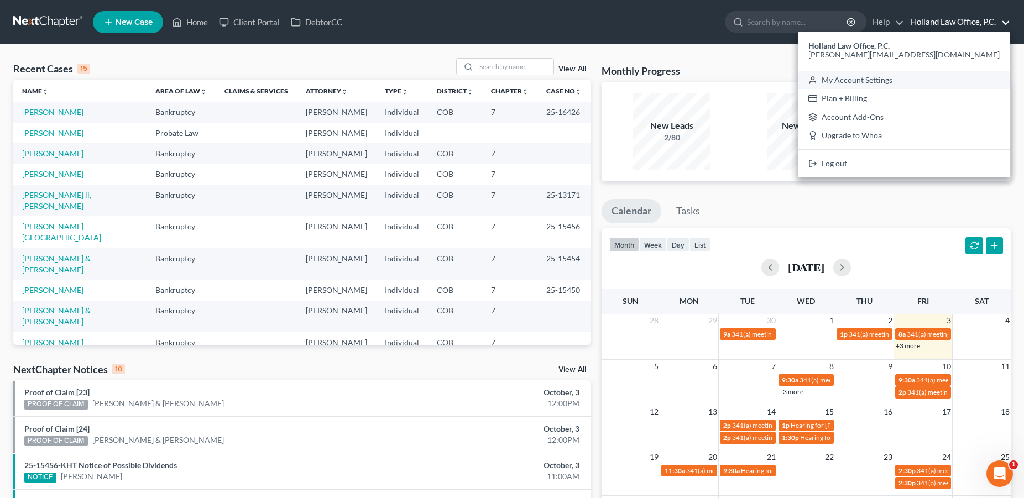
click at [940, 81] on link "My Account Settings" at bounding box center [904, 80] width 212 height 19
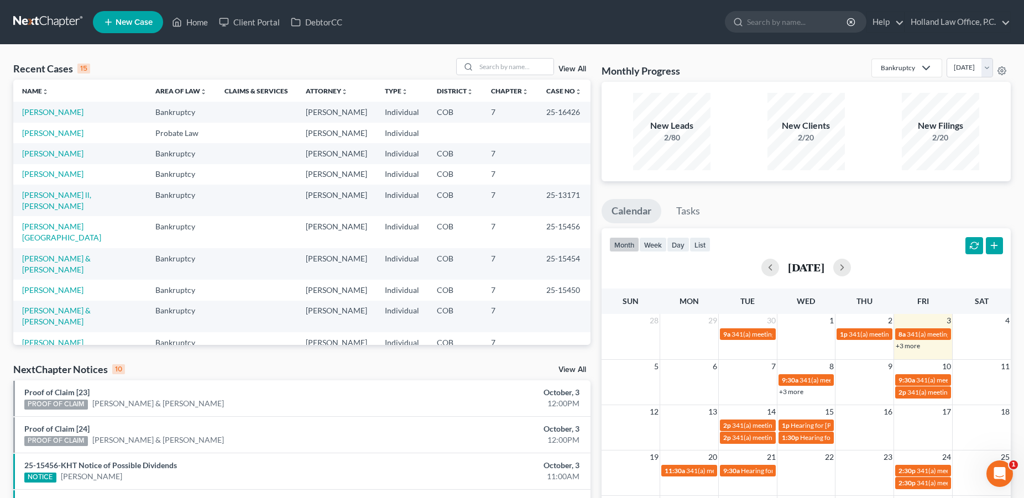
select select "11"
select select "28"
select select "5"
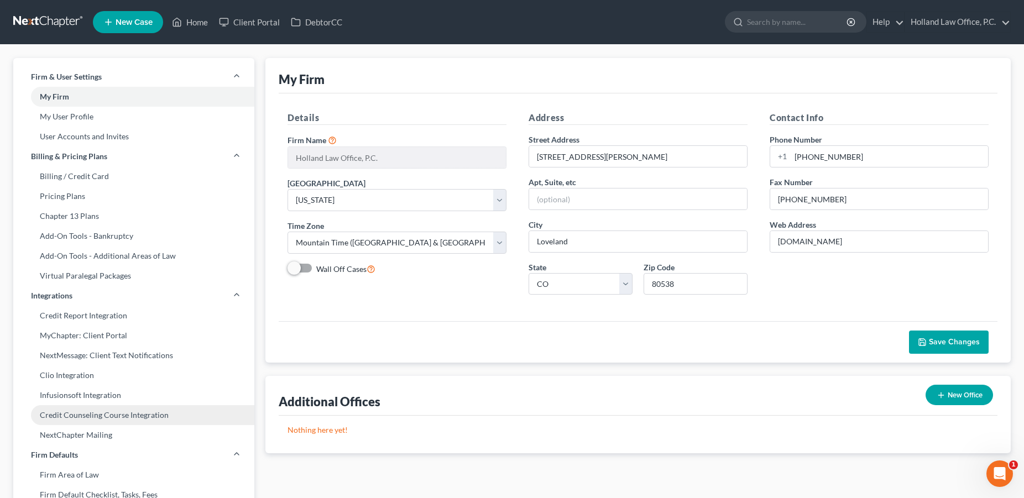
click at [84, 419] on link "Credit Counseling Course Integration" at bounding box center [133, 415] width 241 height 20
select select "2"
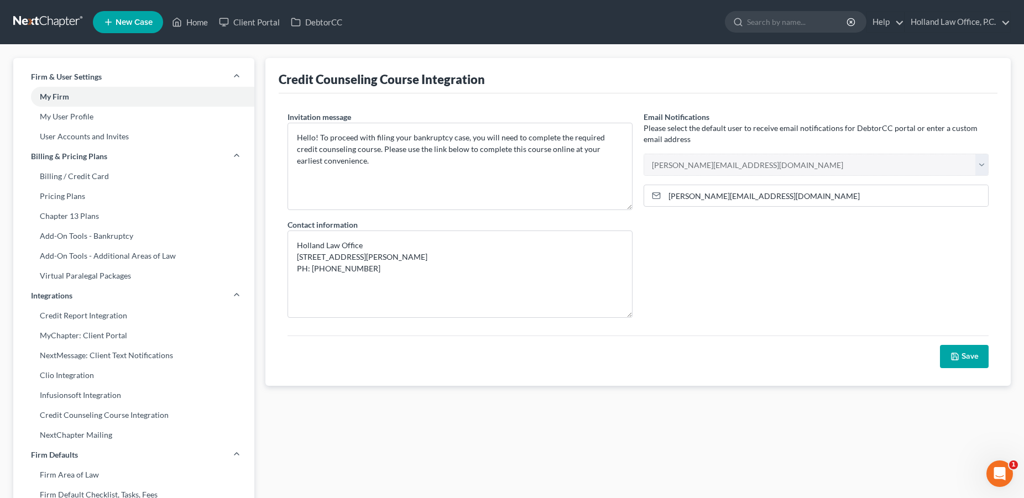
click at [957, 359] on polyline "button" at bounding box center [955, 358] width 4 height 3
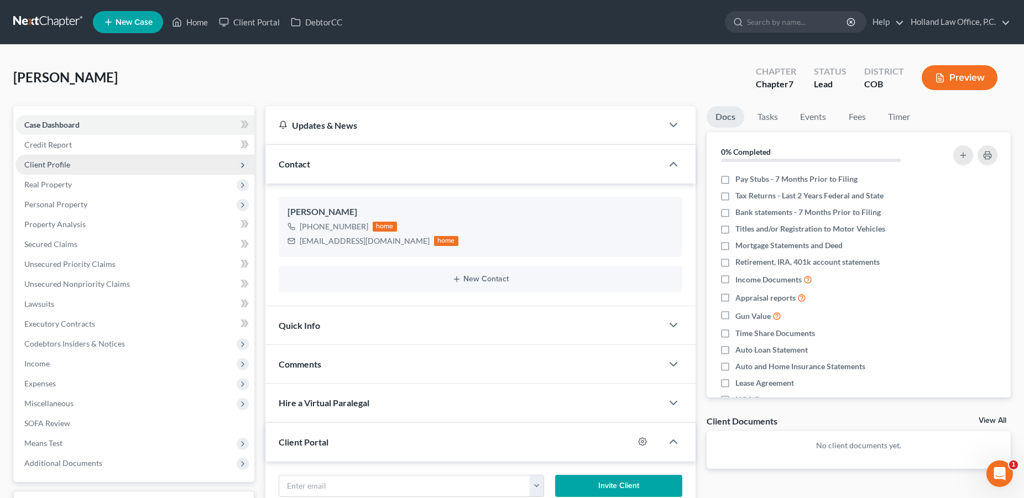
click at [65, 168] on span "Client Profile" at bounding box center [47, 164] width 46 height 9
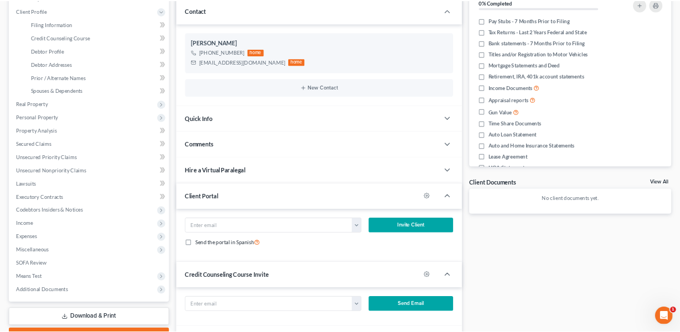
scroll to position [220, 0]
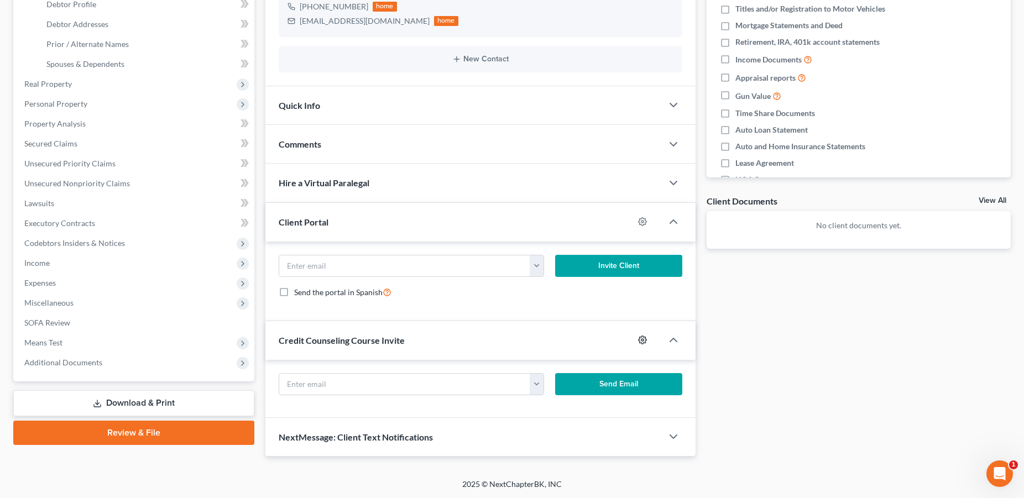
click at [640, 340] on icon "button" at bounding box center [642, 340] width 9 height 9
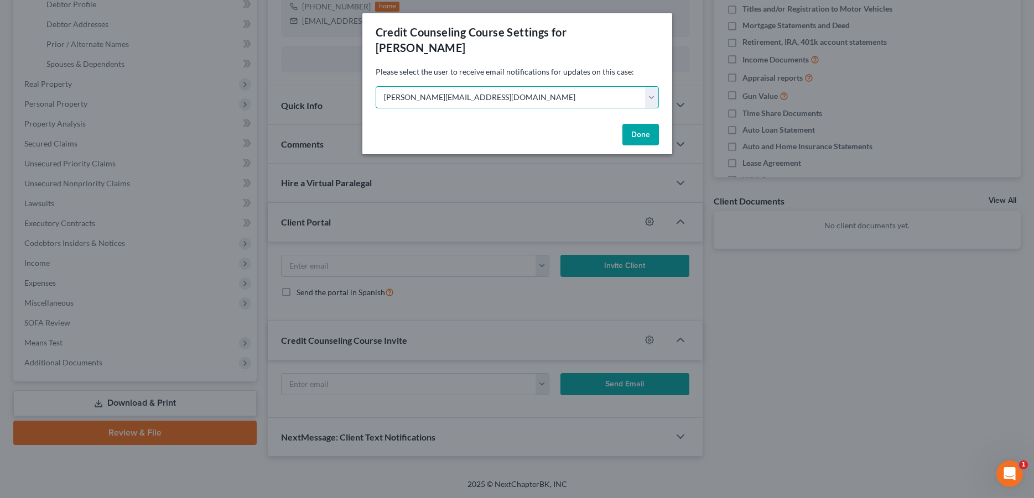
click at [376, 86] on select "Select [PERSON_NAME][EMAIL_ADDRESS][DOMAIN_NAME] [PERSON_NAME][EMAIL_ADDRESS][D…" at bounding box center [517, 97] width 283 height 22
select select "4"
click option "[EMAIL_ADDRESS][DOMAIN_NAME]" at bounding box center [0, 0] width 0 height 0
click at [640, 124] on button "Done" at bounding box center [640, 135] width 37 height 22
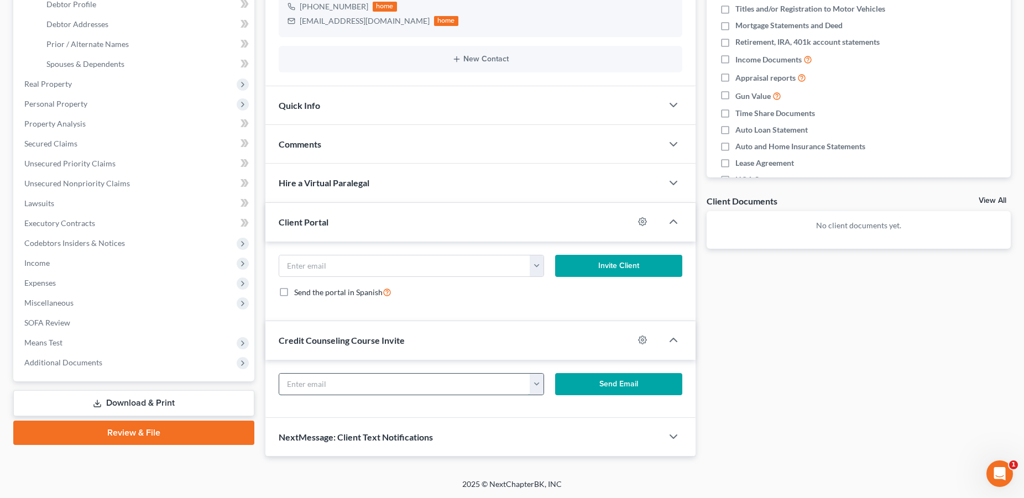
click at [419, 385] on input "text" at bounding box center [404, 384] width 251 height 21
drag, startPoint x: 371, startPoint y: 20, endPoint x: 299, endPoint y: 25, distance: 72.1
click at [299, 25] on div "[EMAIL_ADDRESS][DOMAIN_NAME] home" at bounding box center [373, 21] width 171 height 14
copy div "[EMAIL_ADDRESS][DOMAIN_NAME]"
drag, startPoint x: 319, startPoint y: 383, endPoint x: 285, endPoint y: 381, distance: 33.8
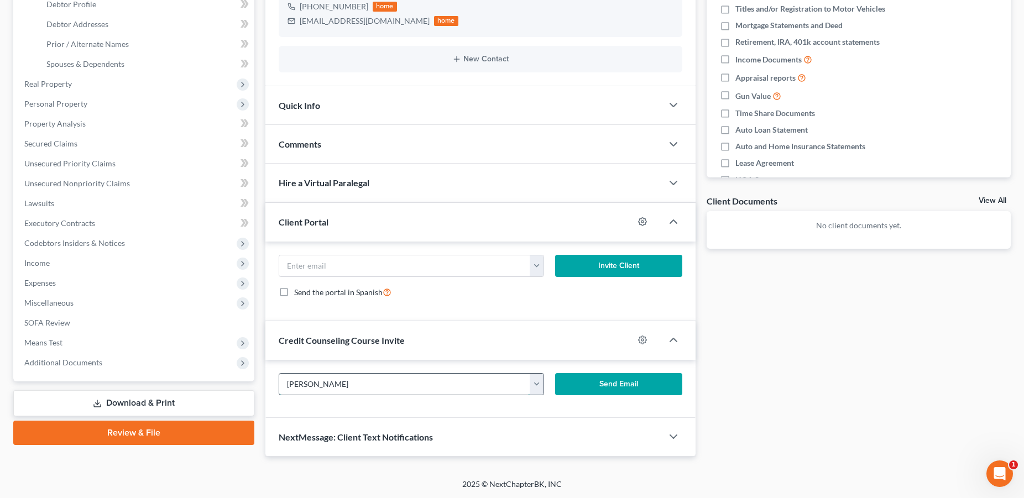
click at [285, 381] on input "[PERSON_NAME]" at bounding box center [404, 384] width 251 height 21
paste input "[EMAIL_ADDRESS][DOMAIN_NAME]"
type input "[EMAIL_ADDRESS][DOMAIN_NAME]"
click at [603, 387] on button "Send Email" at bounding box center [618, 384] width 127 height 22
